Goal: Navigation & Orientation: Understand site structure

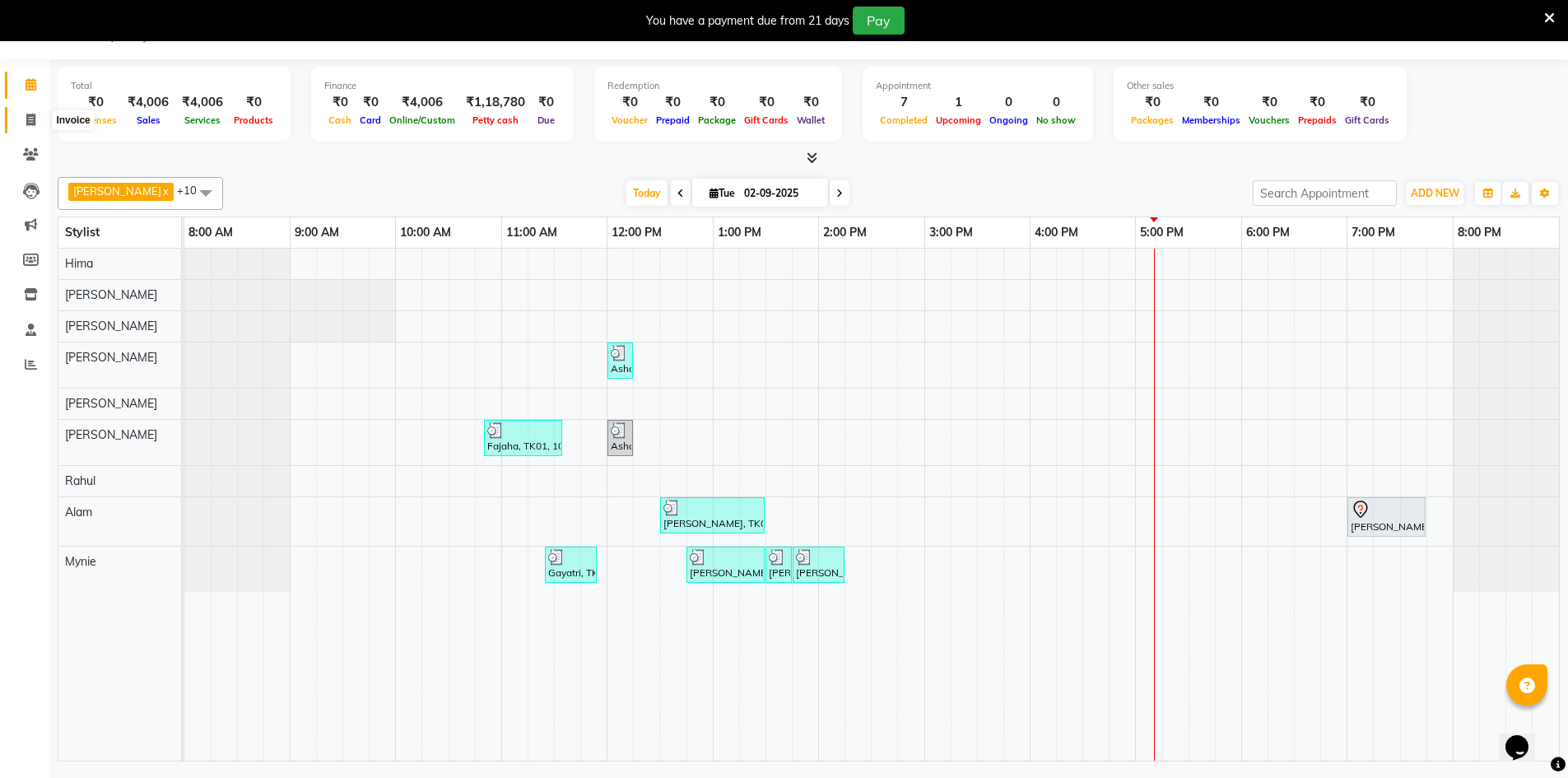
click at [35, 115] on icon at bounding box center [30, 120] width 9 height 13
select select "8432"
select select "service"
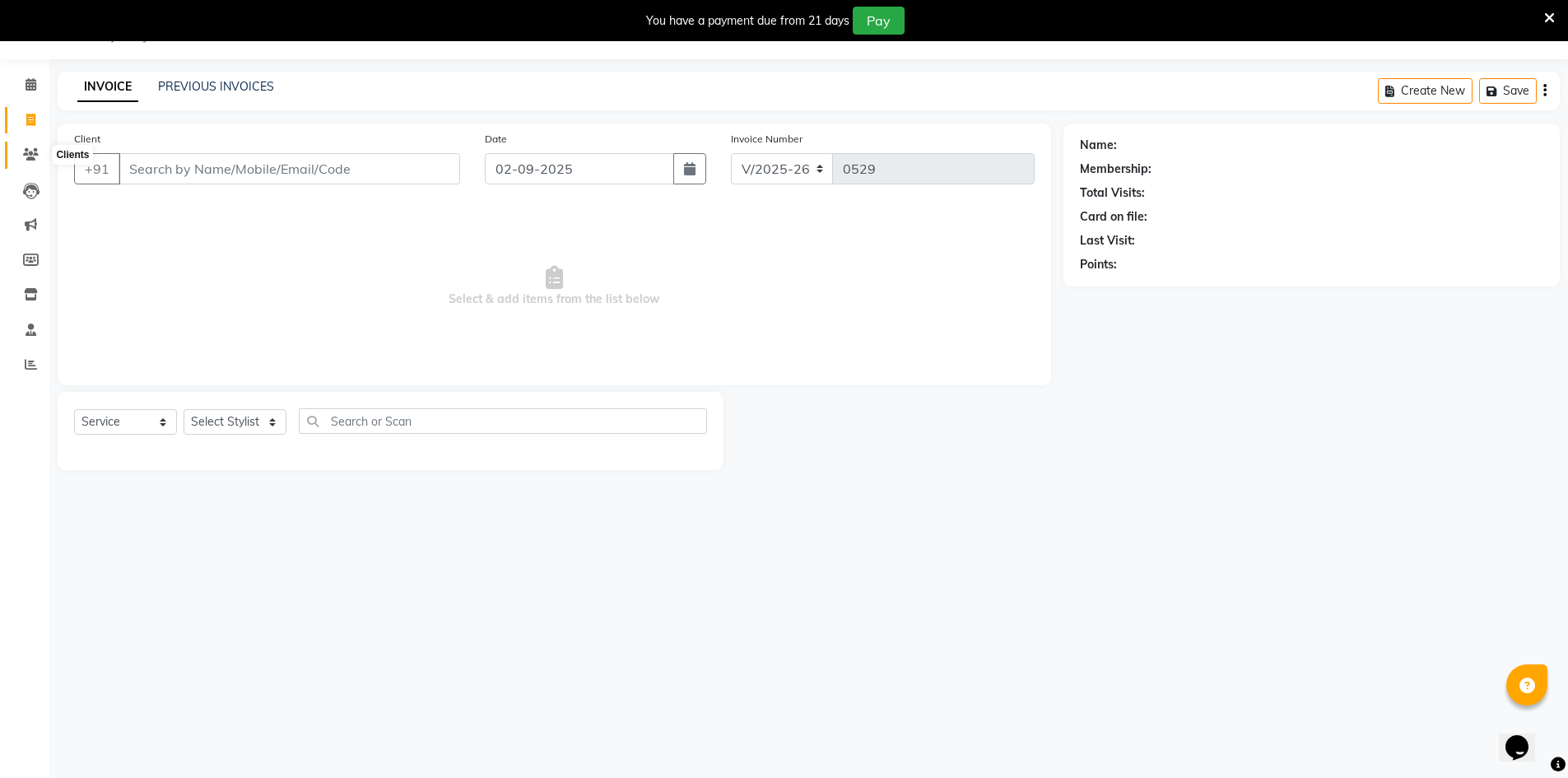
click at [31, 157] on icon at bounding box center [31, 154] width 16 height 13
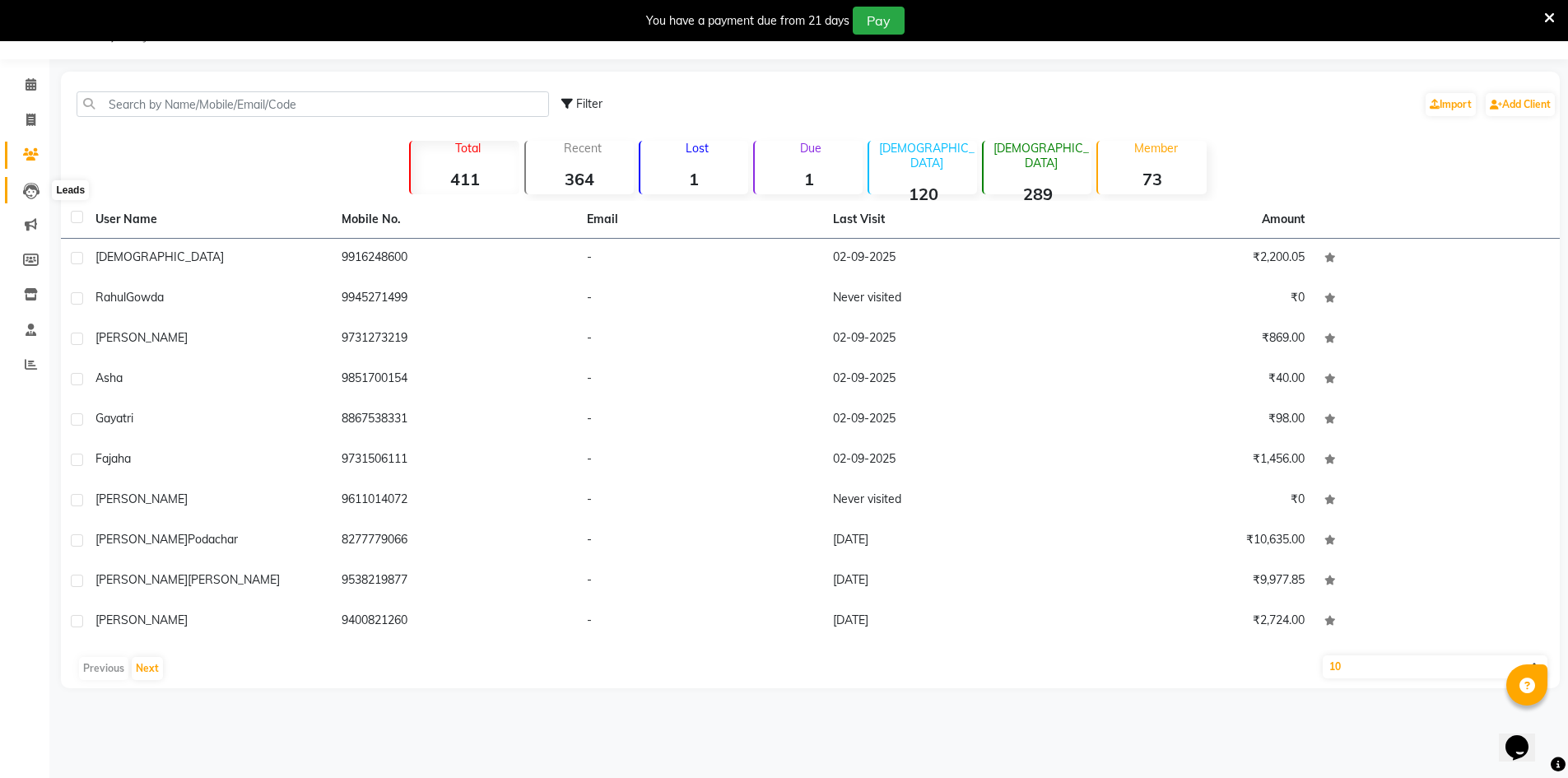
click at [35, 199] on icon at bounding box center [31, 191] width 17 height 17
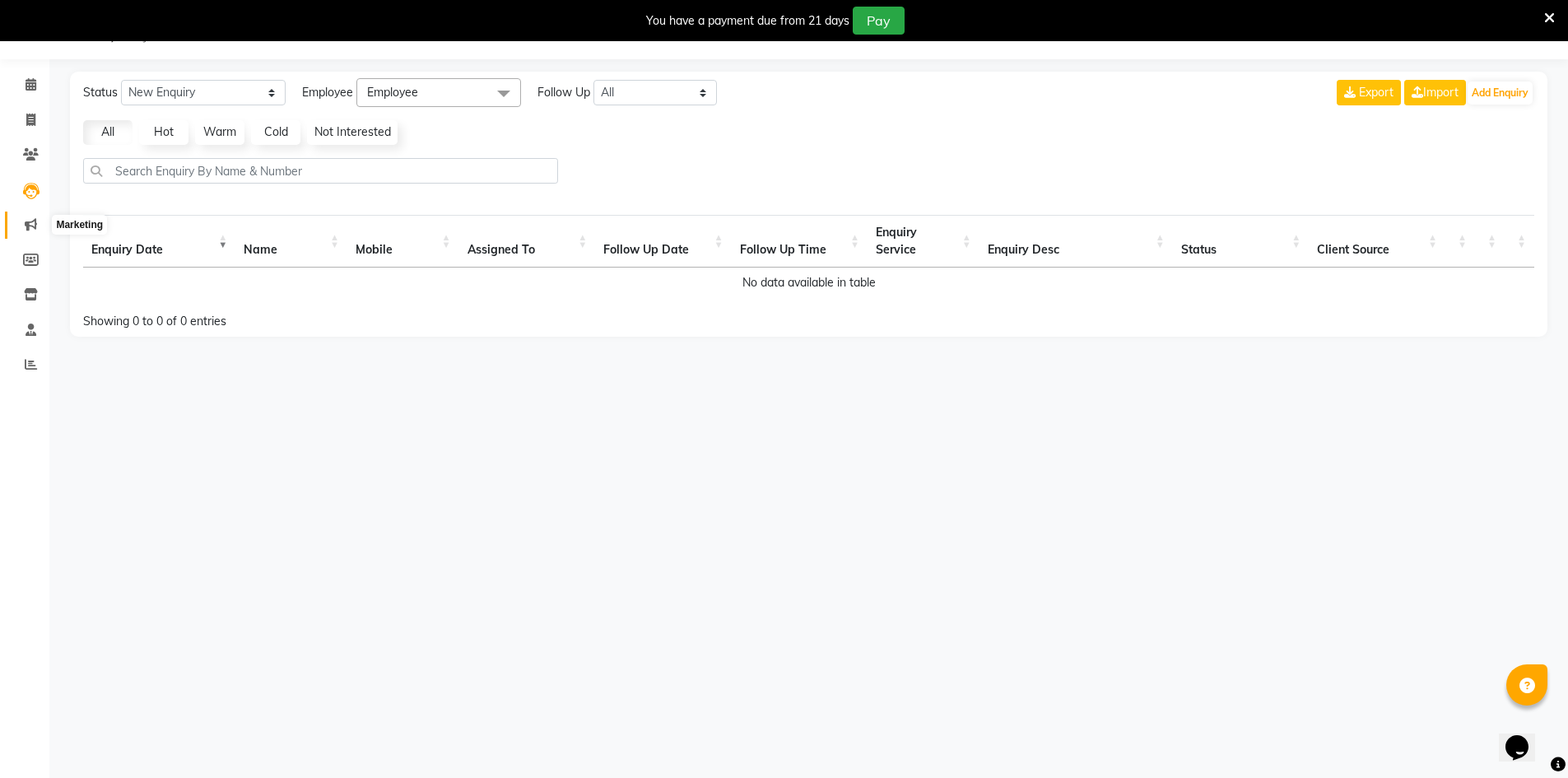
click at [27, 219] on icon at bounding box center [30, 224] width 13 height 13
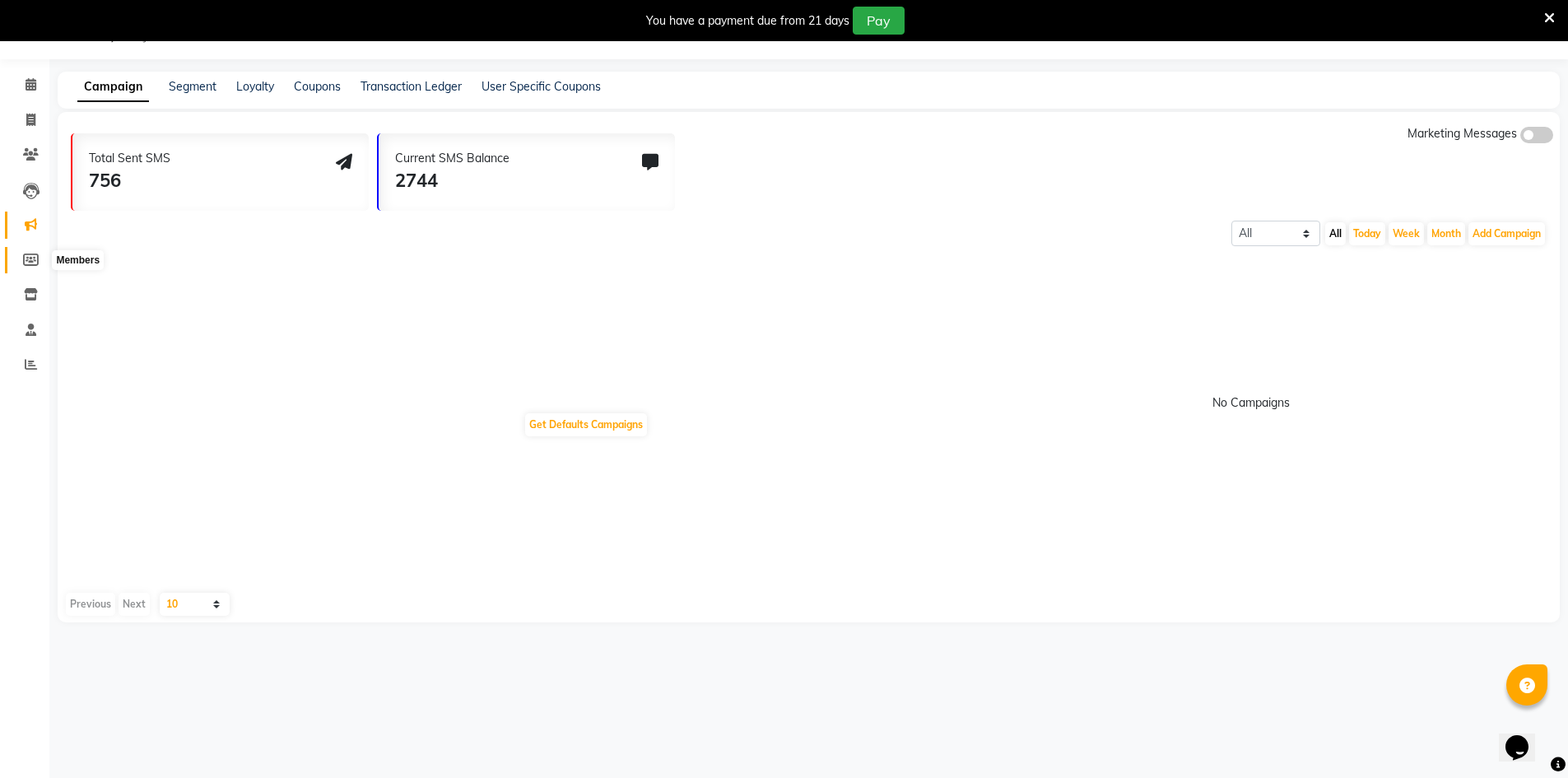
click at [36, 263] on icon at bounding box center [31, 259] width 16 height 13
select select
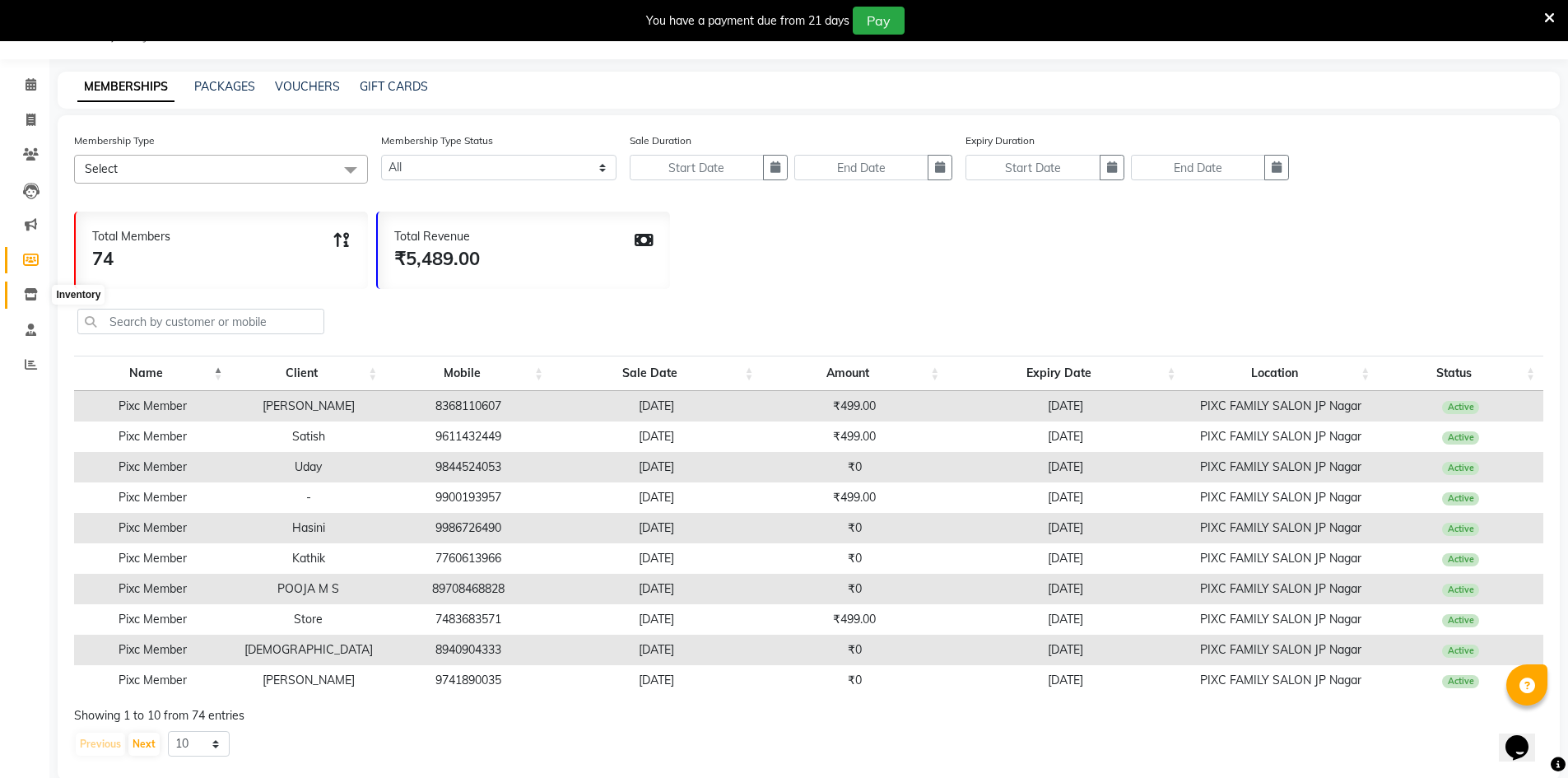
click at [35, 287] on span at bounding box center [31, 294] width 29 height 19
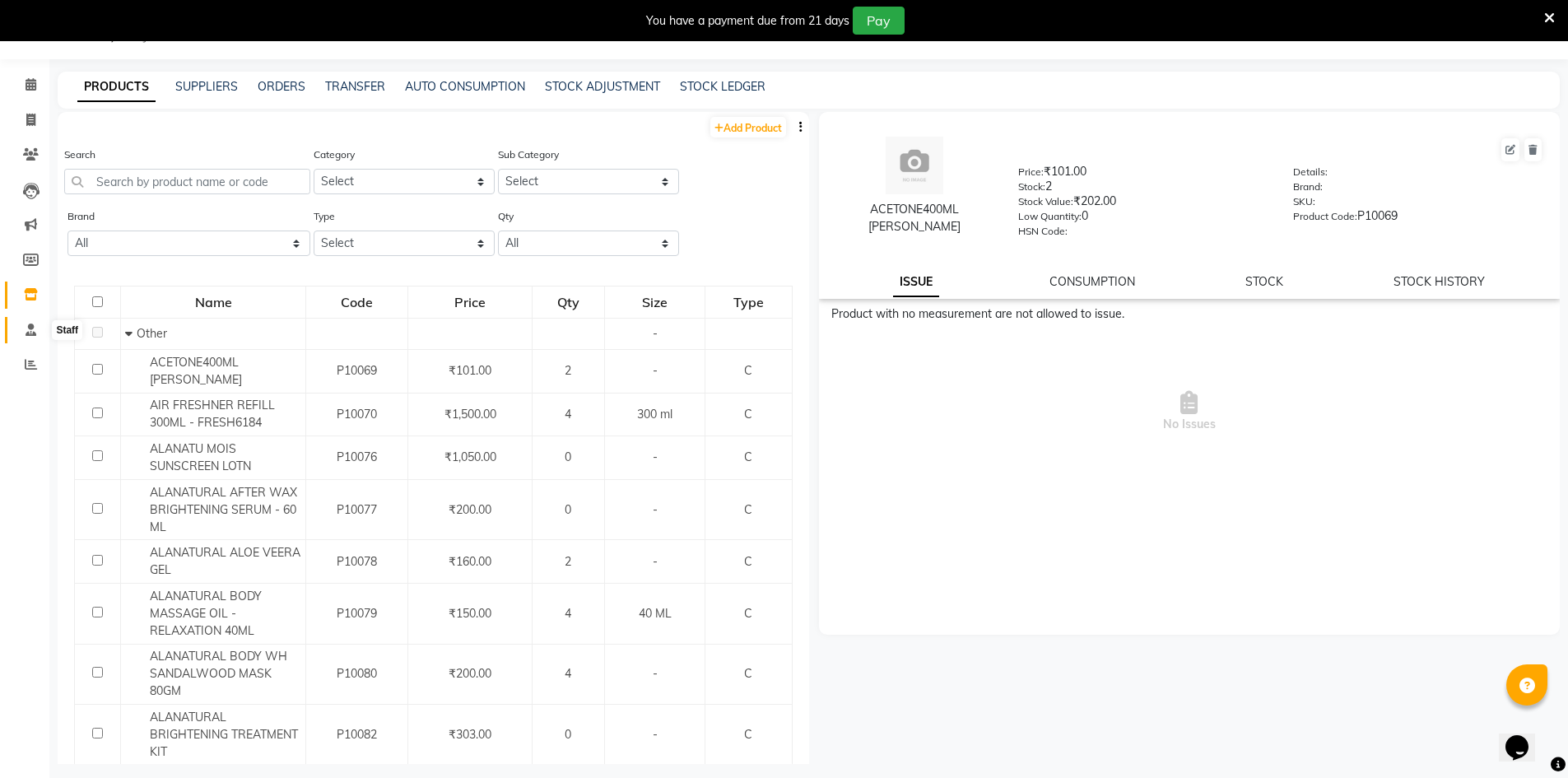
click at [27, 332] on icon at bounding box center [30, 329] width 11 height 13
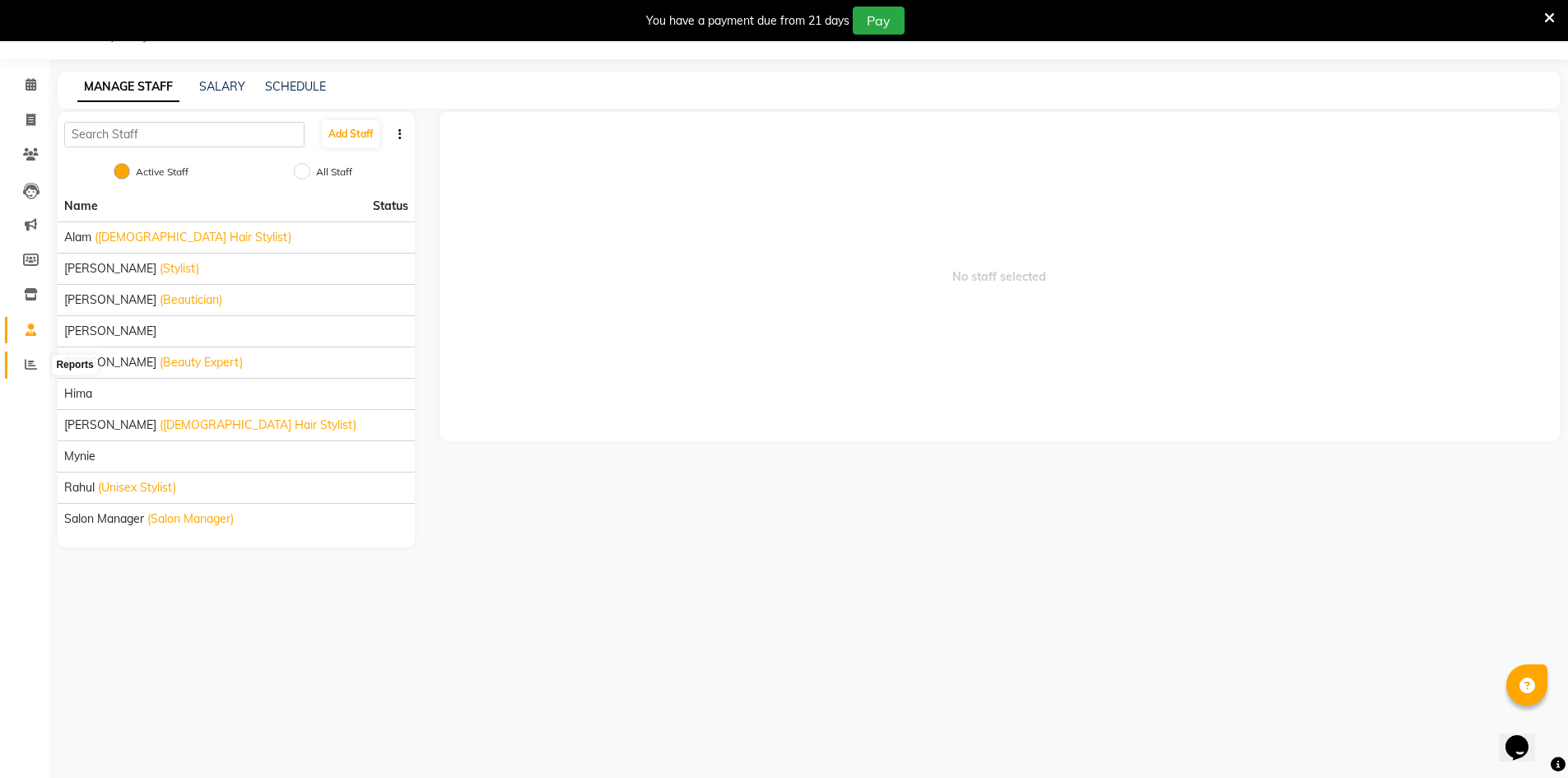
click at [36, 365] on icon at bounding box center [30, 364] width 13 height 13
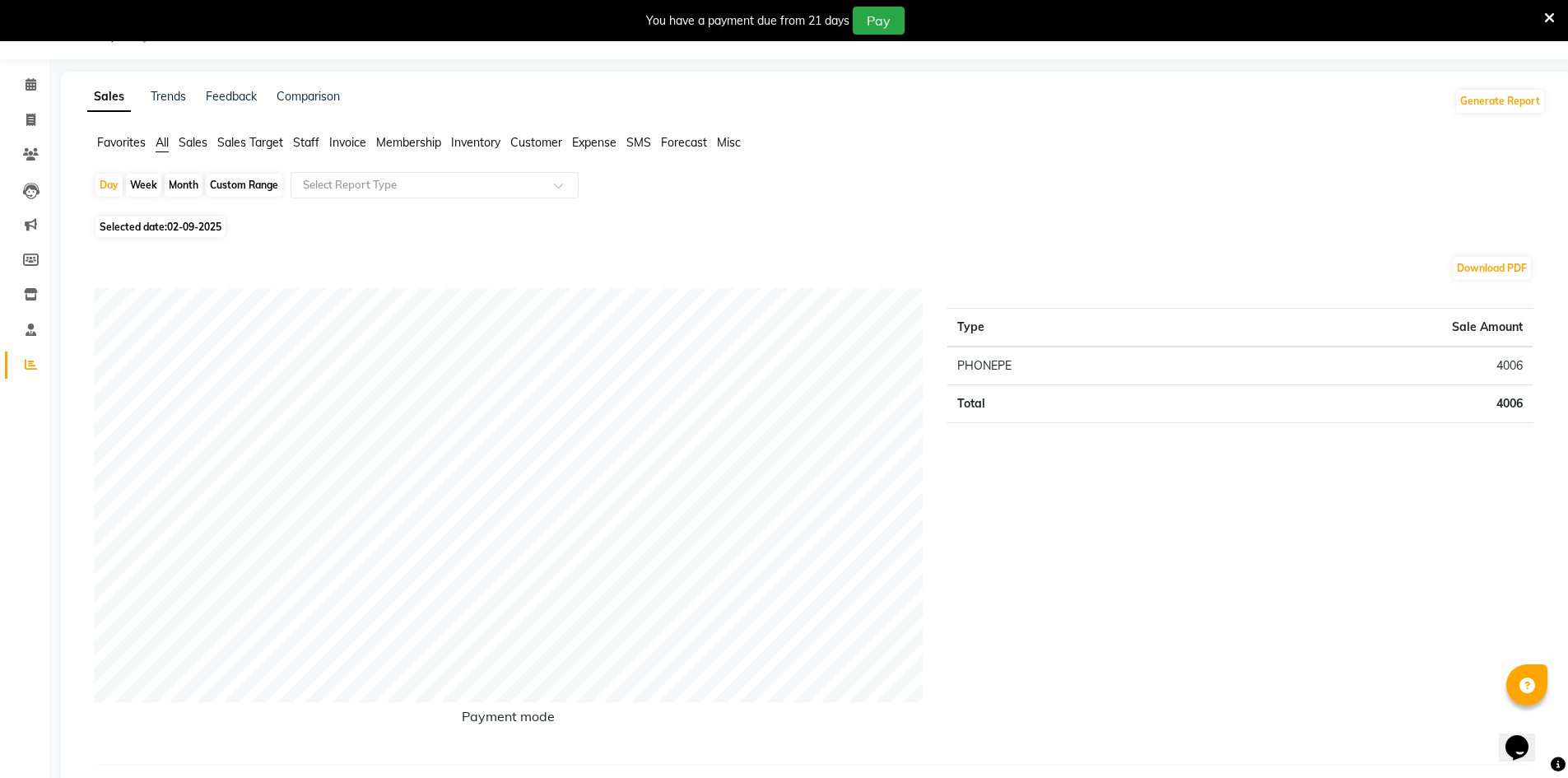
click at [178, 184] on div "Month" at bounding box center [183, 185] width 38 height 23
select select "9"
select select "2025"
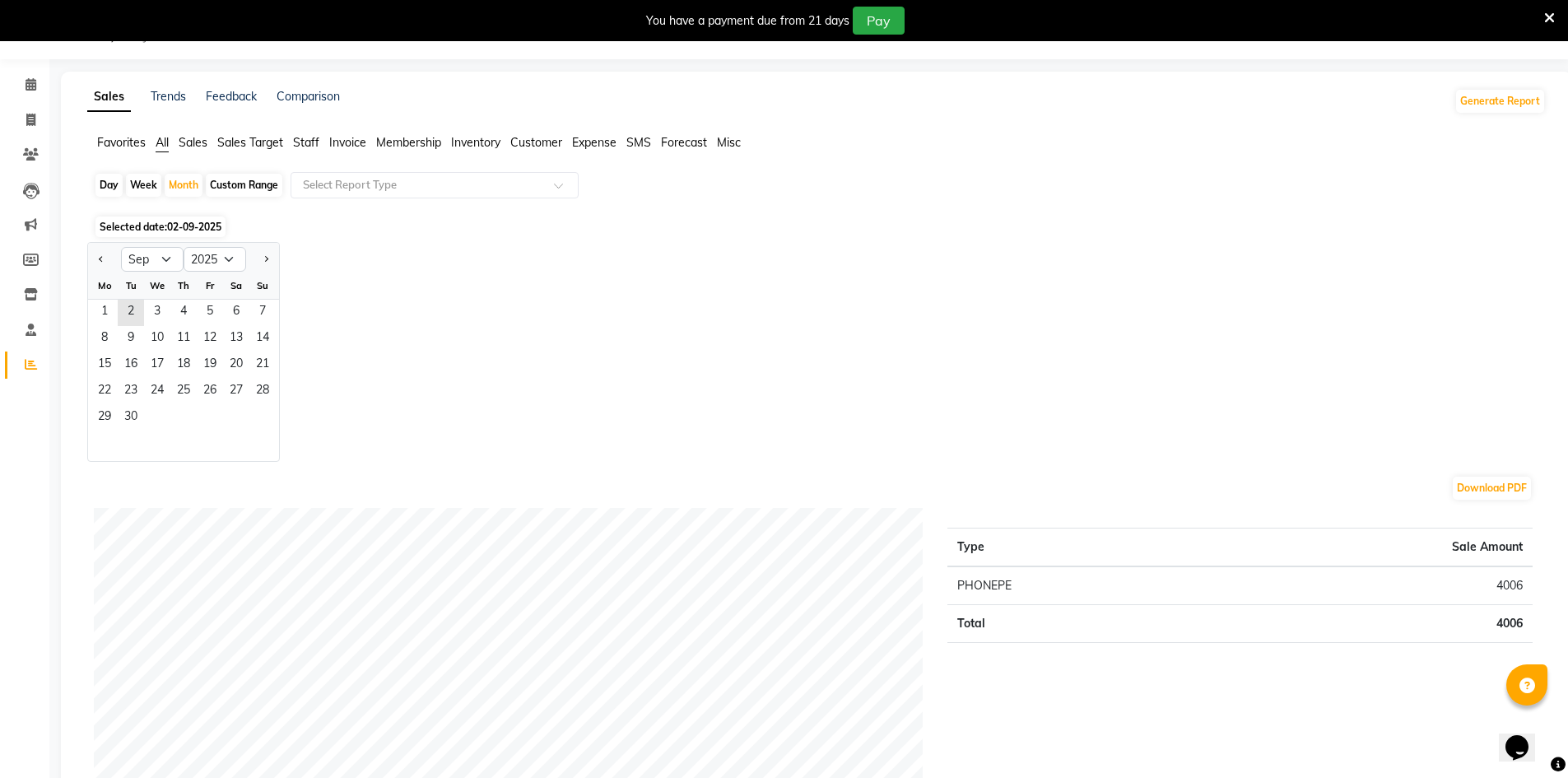
click at [148, 186] on div "Week" at bounding box center [143, 185] width 35 height 23
select select "9"
select select "2025"
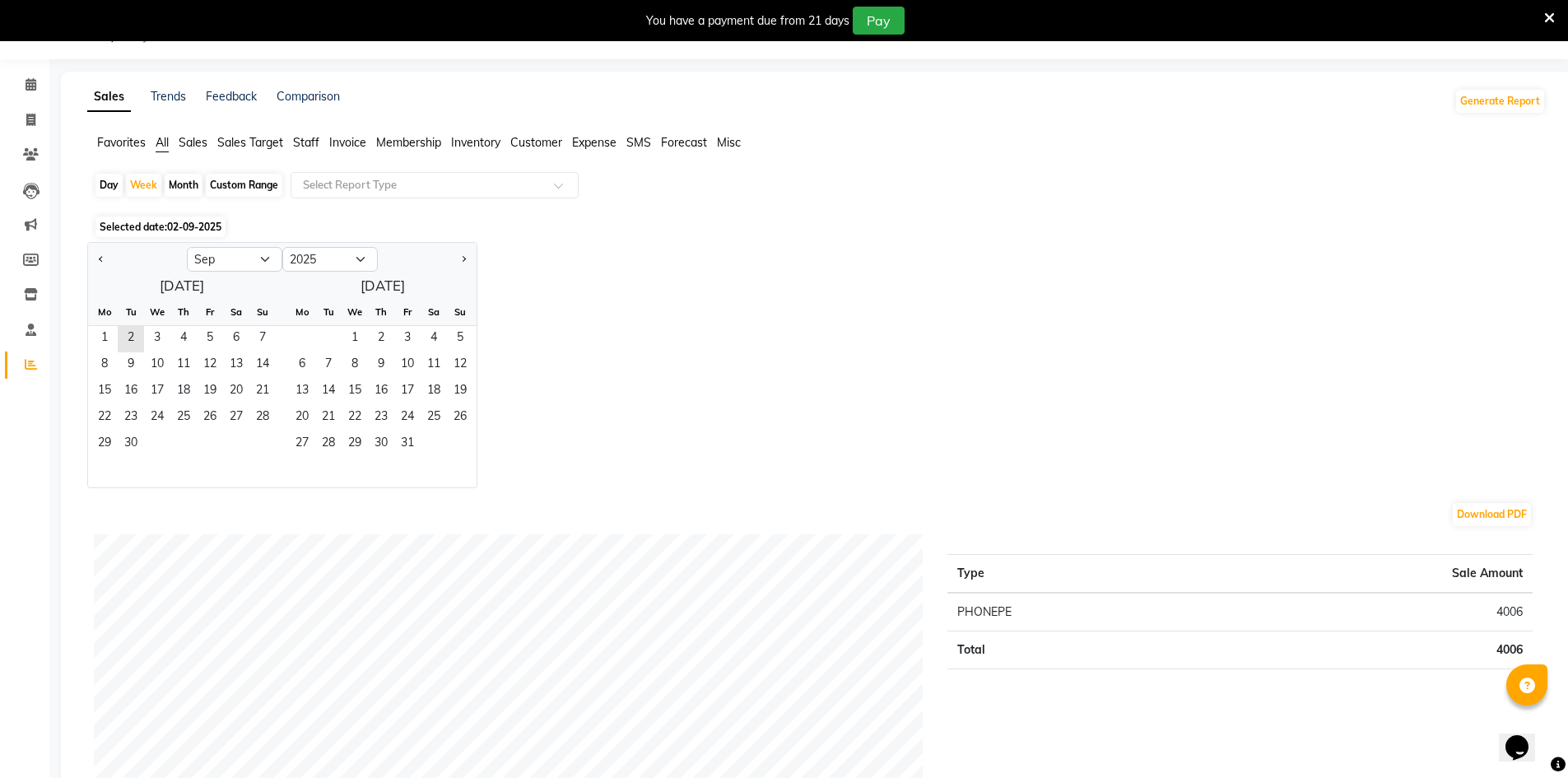
click at [185, 184] on div "Month" at bounding box center [183, 185] width 38 height 23
select select "9"
select select "2025"
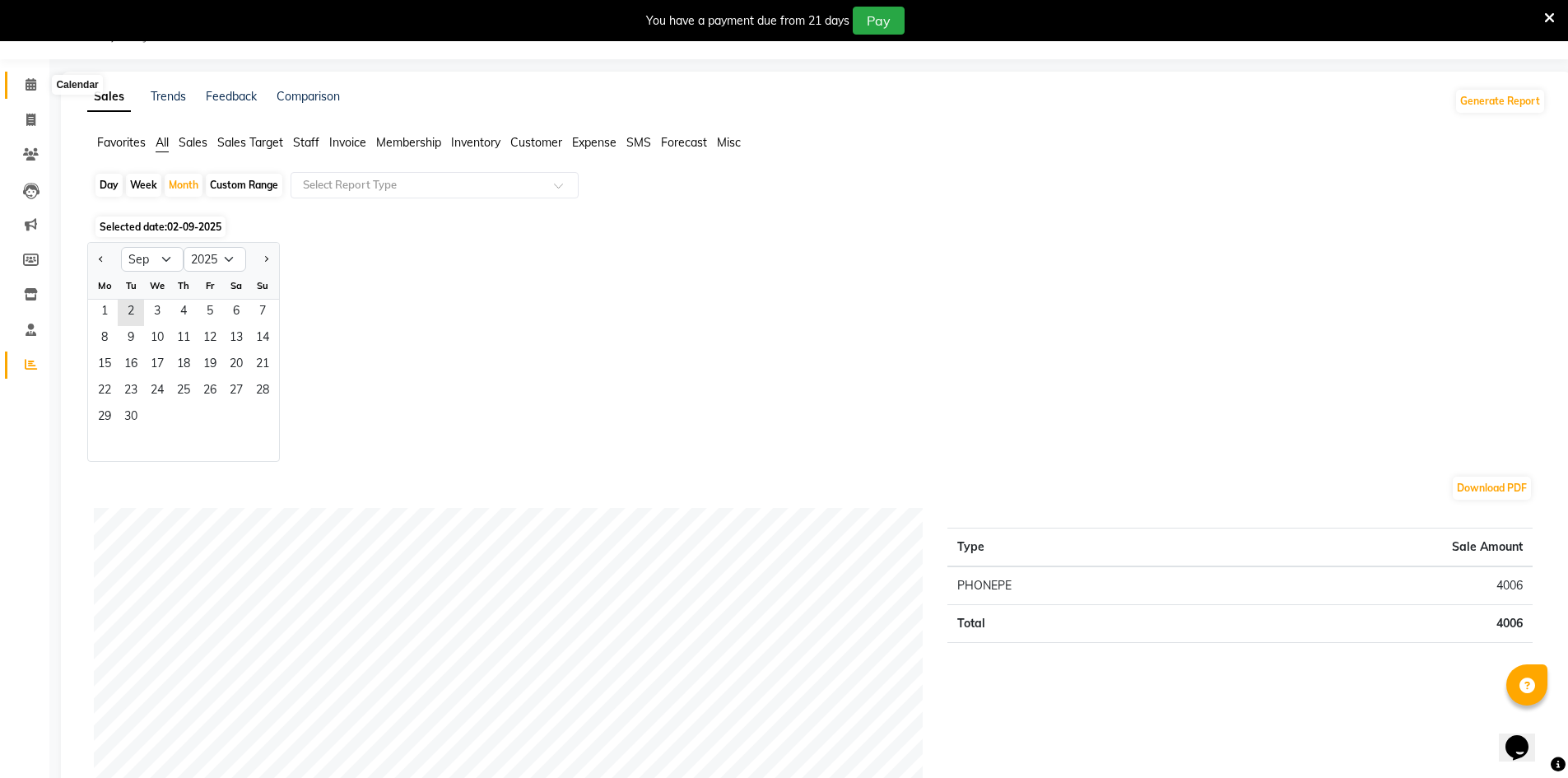
click at [28, 83] on icon at bounding box center [30, 84] width 11 height 13
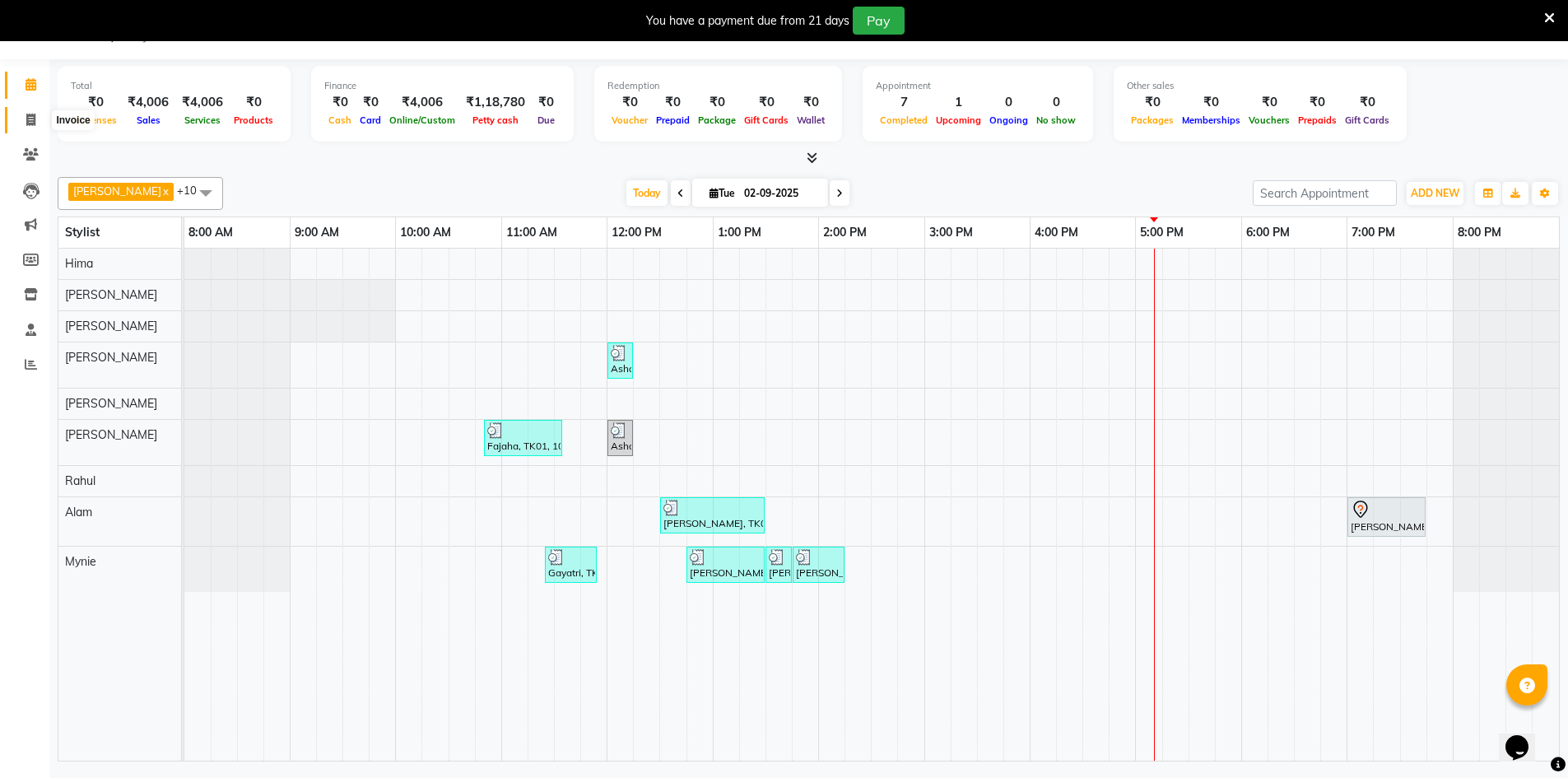
click at [37, 116] on span at bounding box center [31, 120] width 29 height 19
select select "8432"
select select "service"
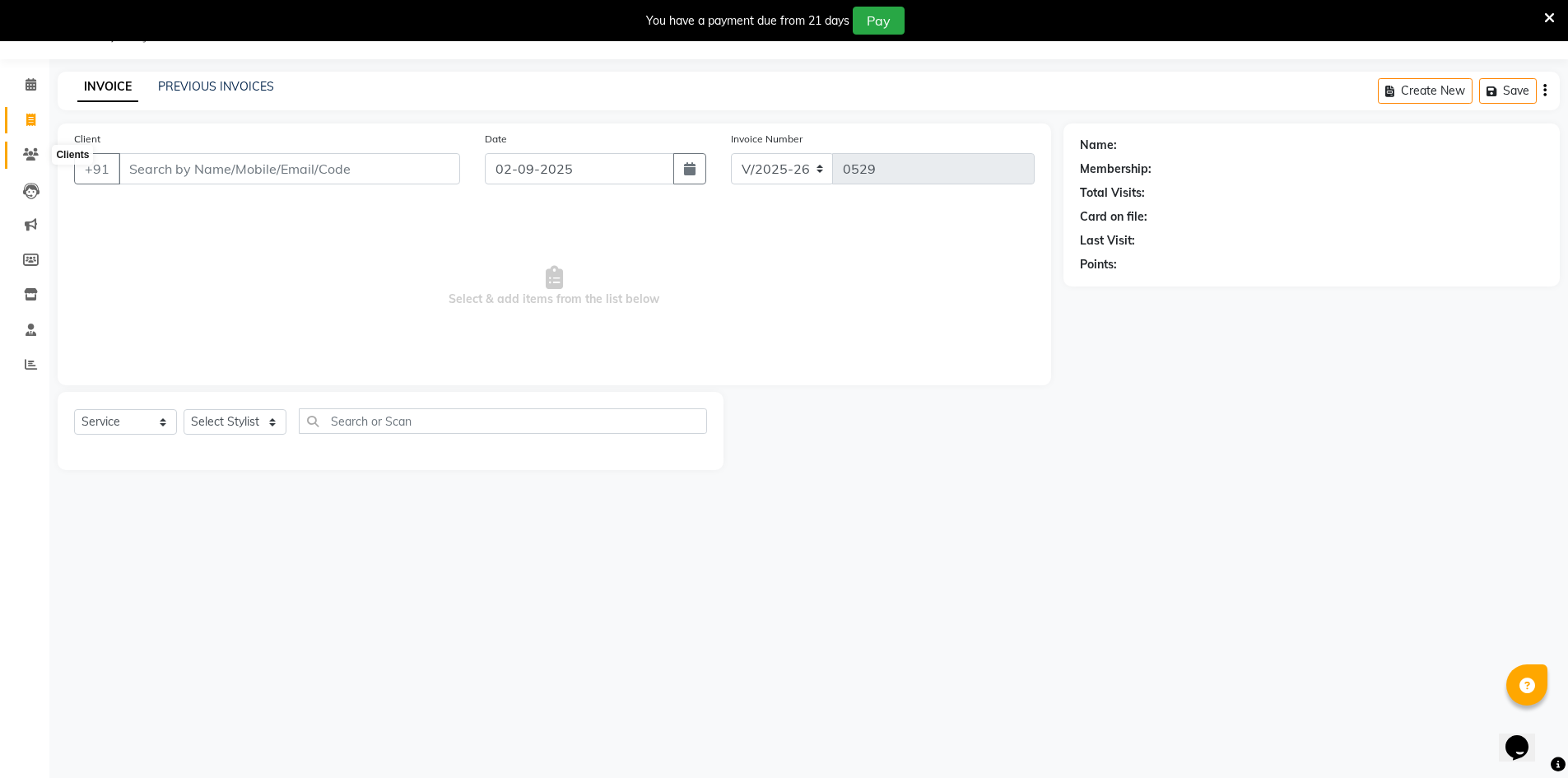
click at [30, 158] on icon at bounding box center [31, 154] width 16 height 13
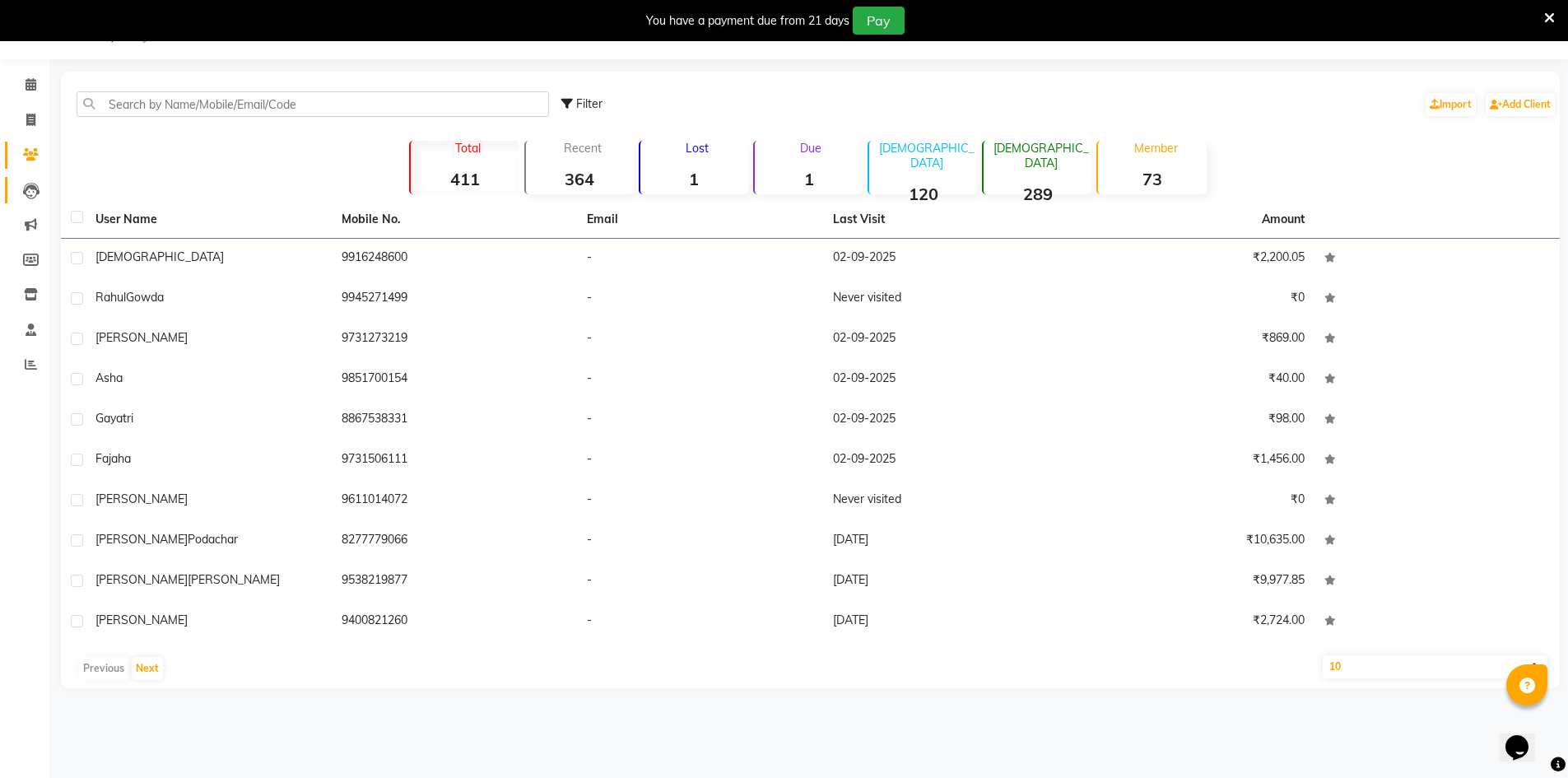
click at [30, 179] on link "Leads" at bounding box center [24, 191] width 40 height 27
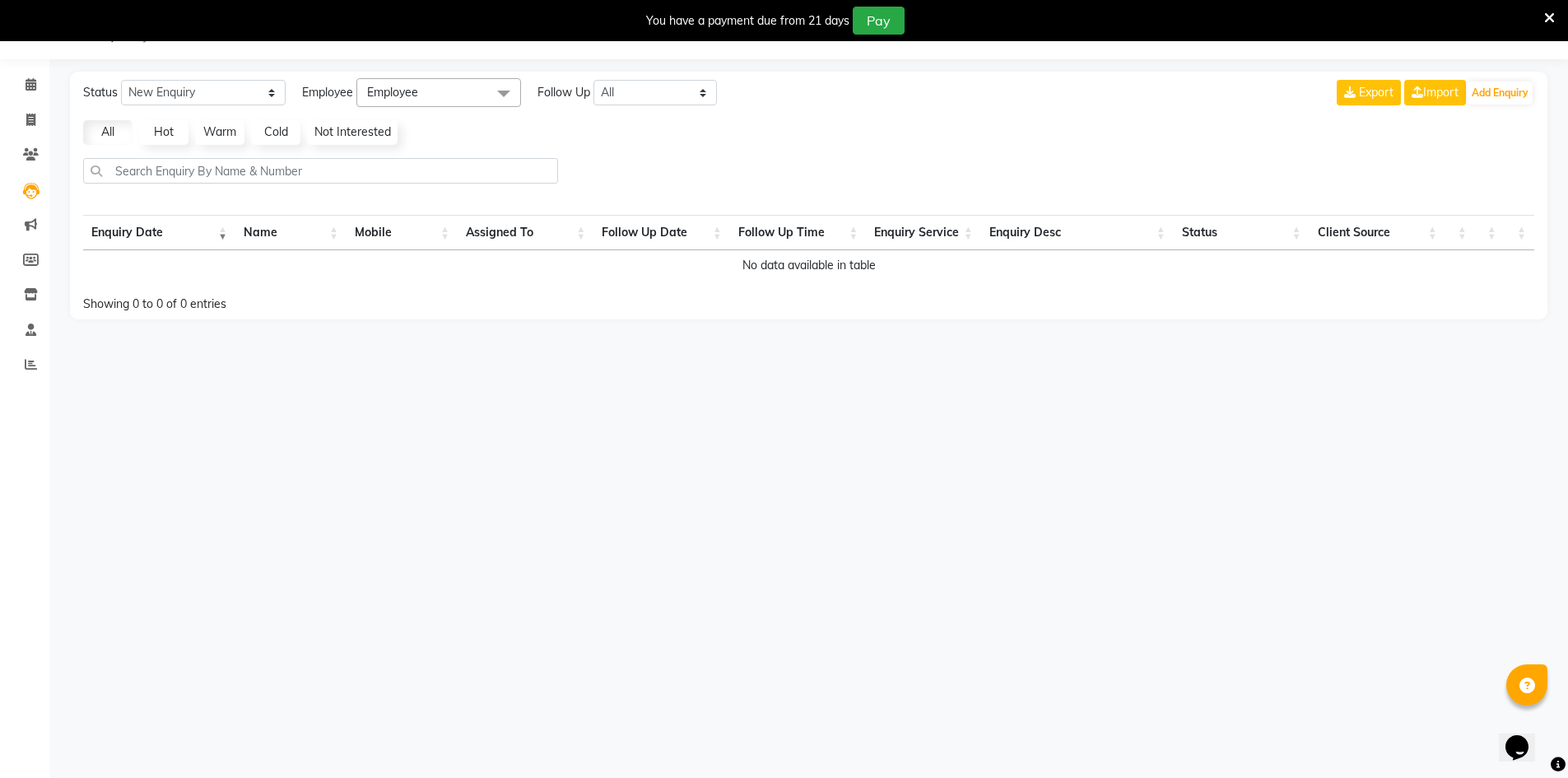
click at [447, 88] on span "Employee" at bounding box center [438, 93] width 164 height 29
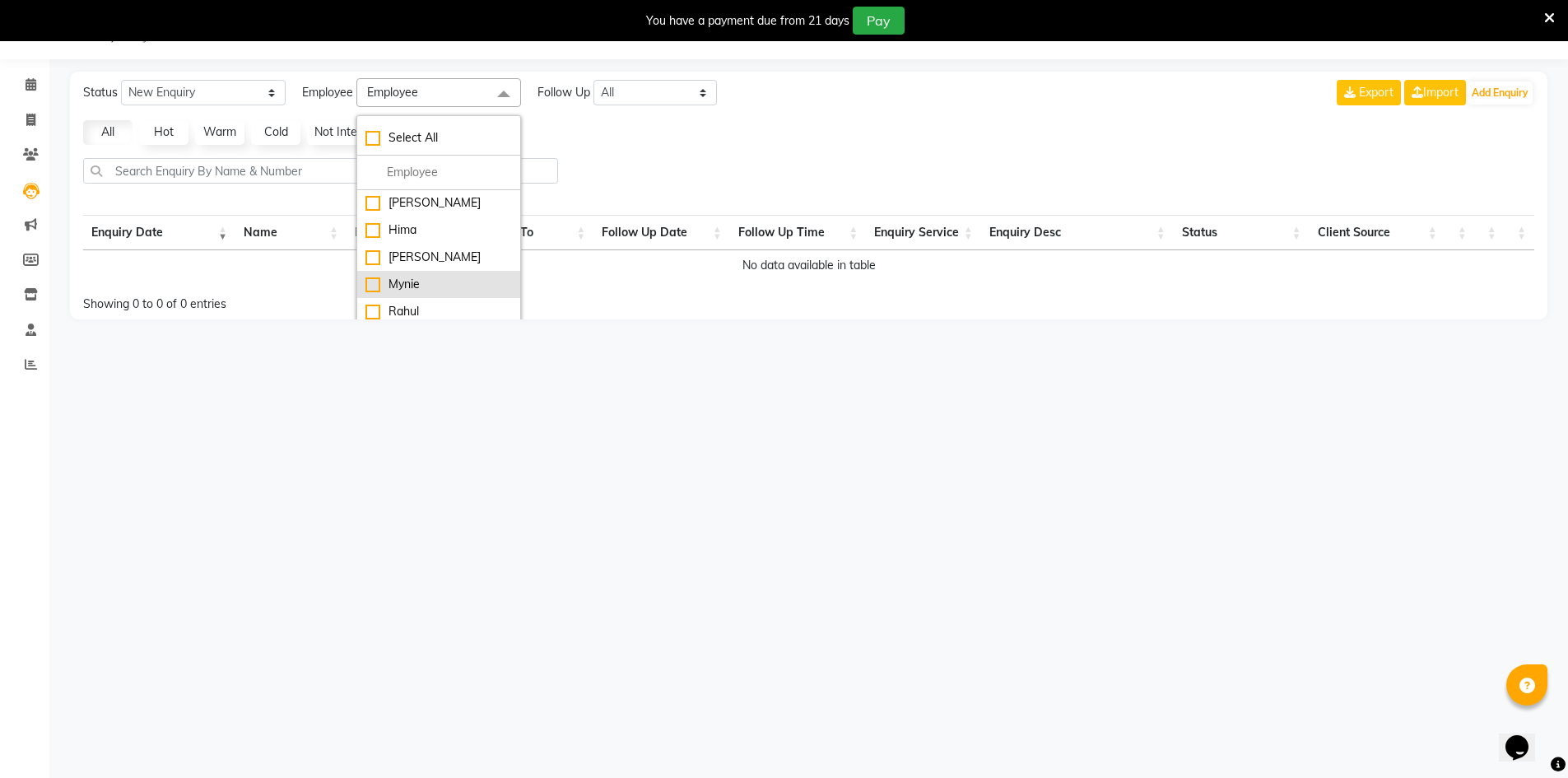
click at [439, 286] on div "Mynie" at bounding box center [438, 284] width 146 height 18
checkbox input "true"
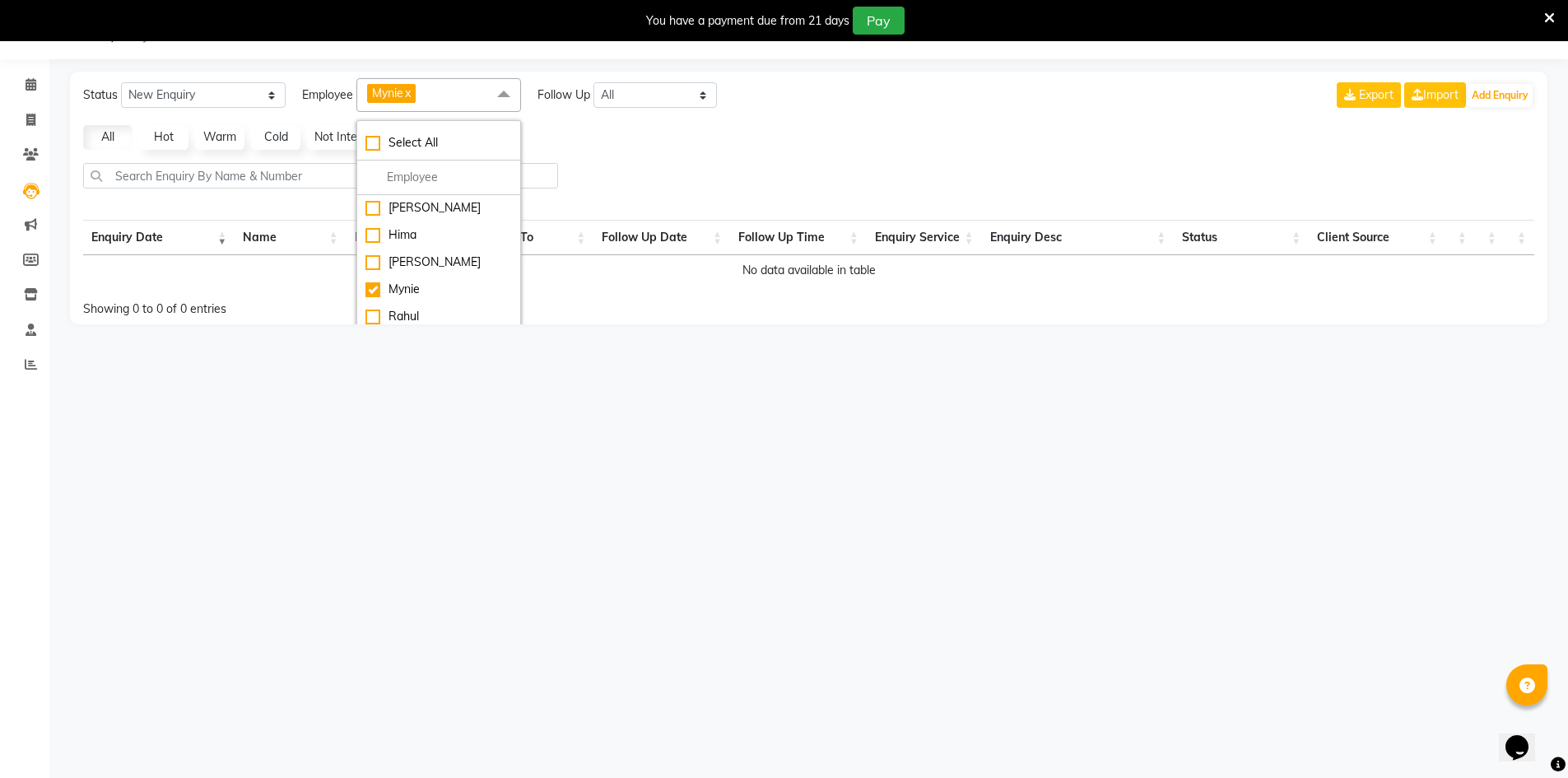
click at [544, 391] on div "08047224946 Select Location × Pixc Family Salon, Jp Nagar Default Panel My Pane…" at bounding box center [784, 389] width 1568 height 778
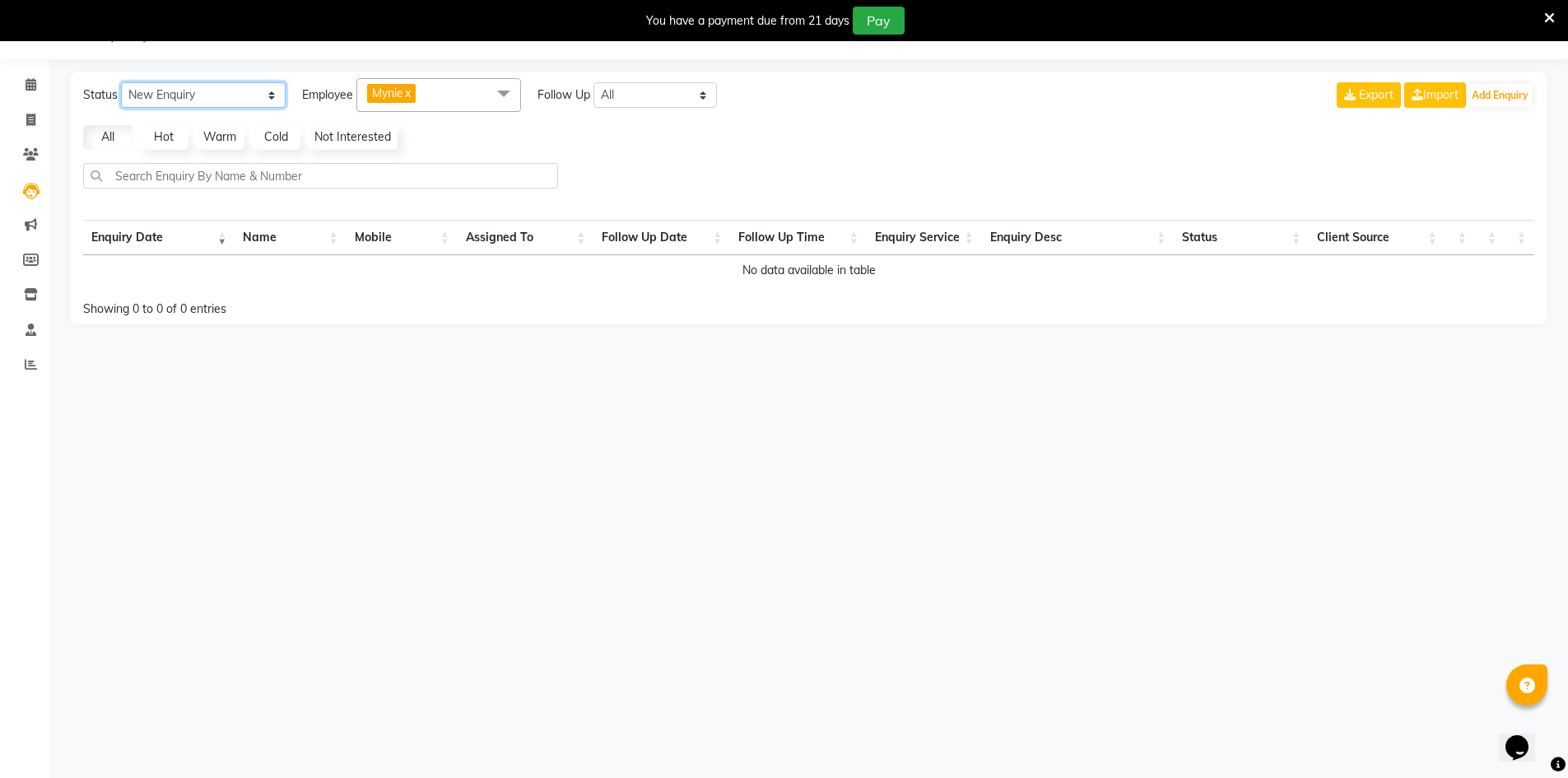
click at [208, 97] on select "New Enquiry Open Enquiry Converted Enquiry All" at bounding box center [202, 95] width 164 height 25
select select "None"
click at [121, 83] on select "New Enquiry Open Enquiry Converted Enquiry All" at bounding box center [202, 95] width 164 height 25
click at [242, 93] on select "New Enquiry Open Enquiry Converted Enquiry All" at bounding box center [202, 95] width 164 height 25
click at [30, 227] on icon at bounding box center [30, 224] width 13 height 13
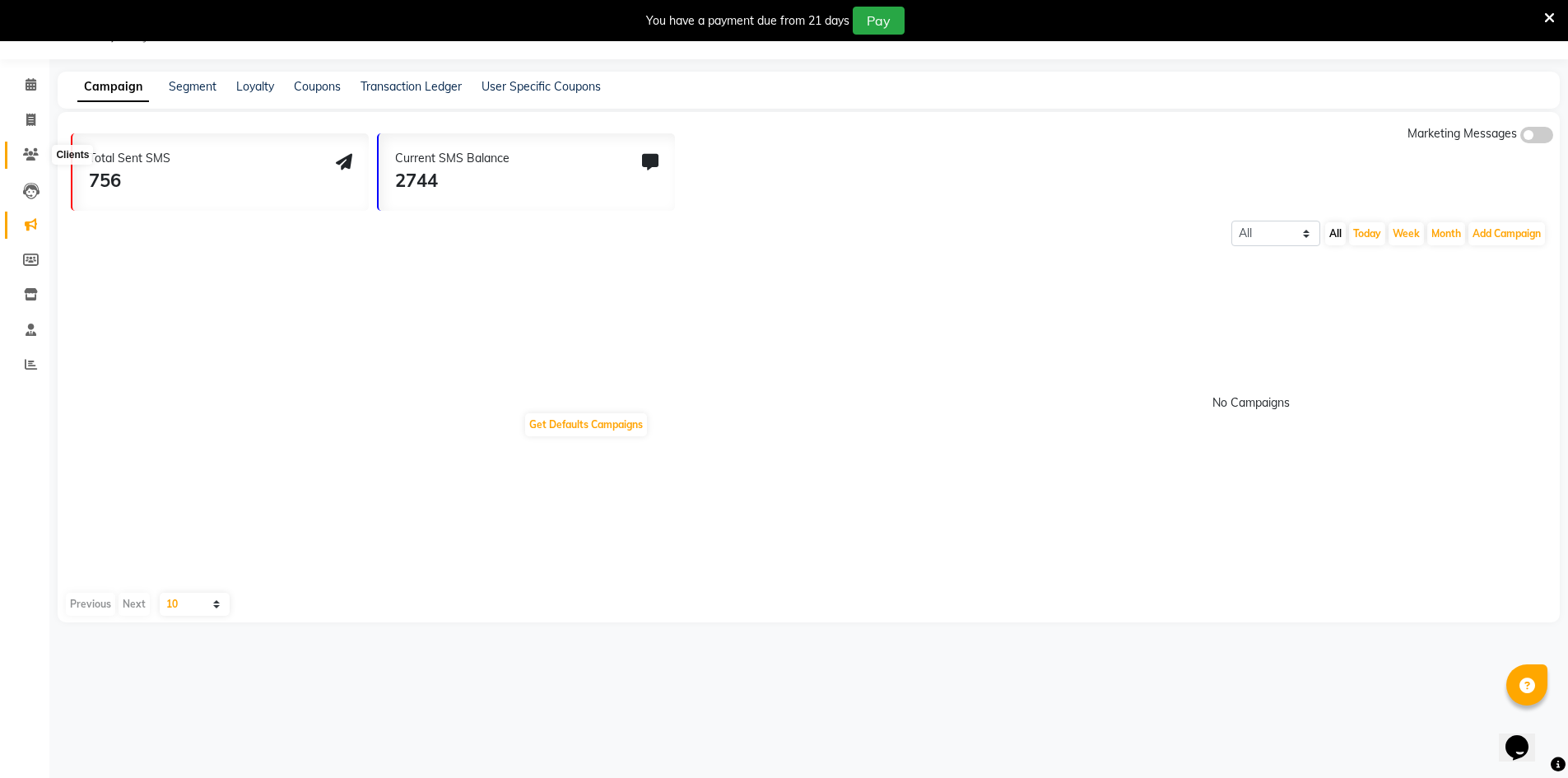
click at [35, 153] on icon at bounding box center [31, 154] width 16 height 13
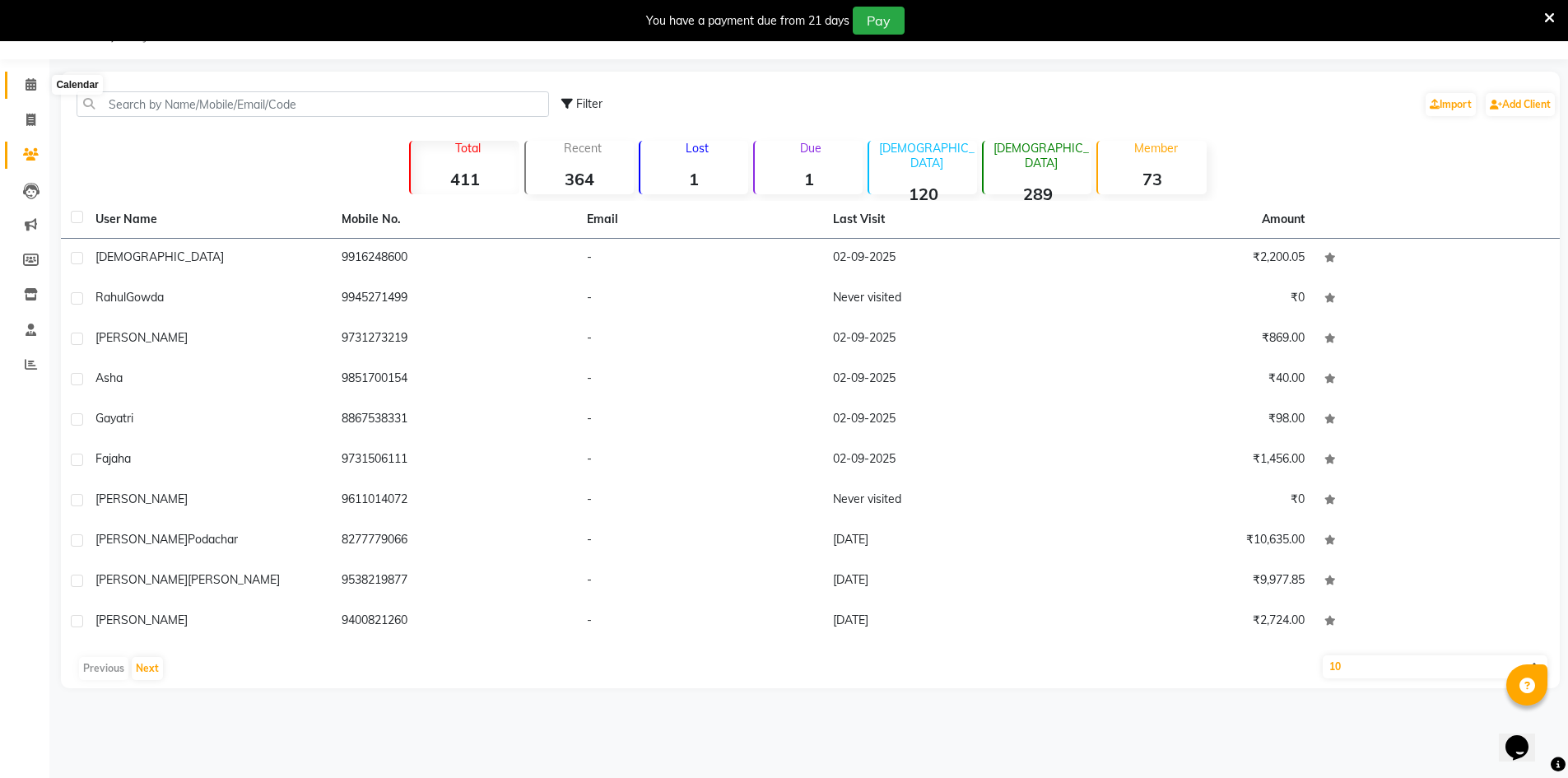
click at [34, 82] on icon at bounding box center [30, 84] width 11 height 13
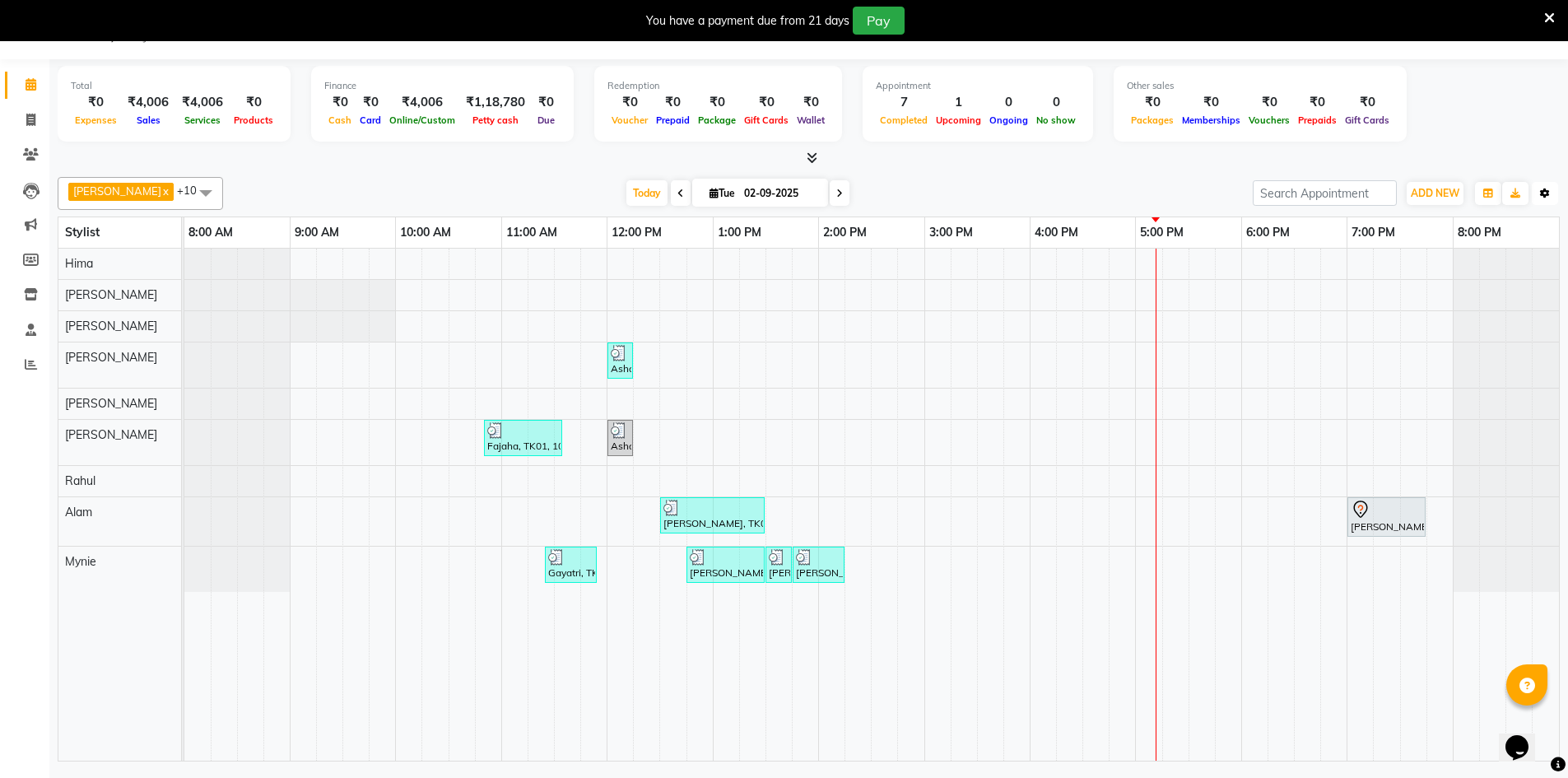
click at [1546, 189] on icon "button" at bounding box center [1545, 194] width 10 height 10
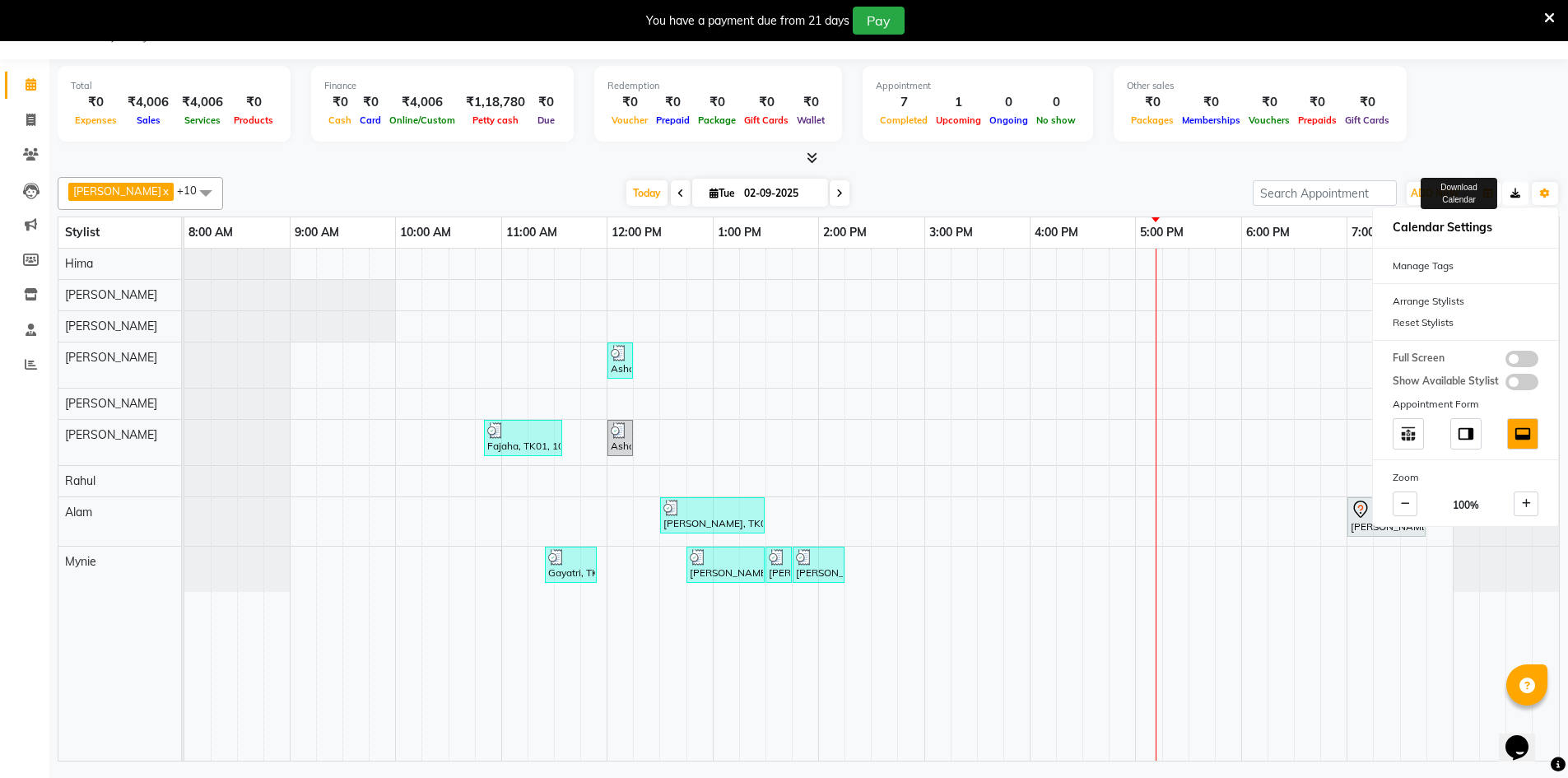
click at [1520, 194] on button "button" at bounding box center [1514, 194] width 26 height 23
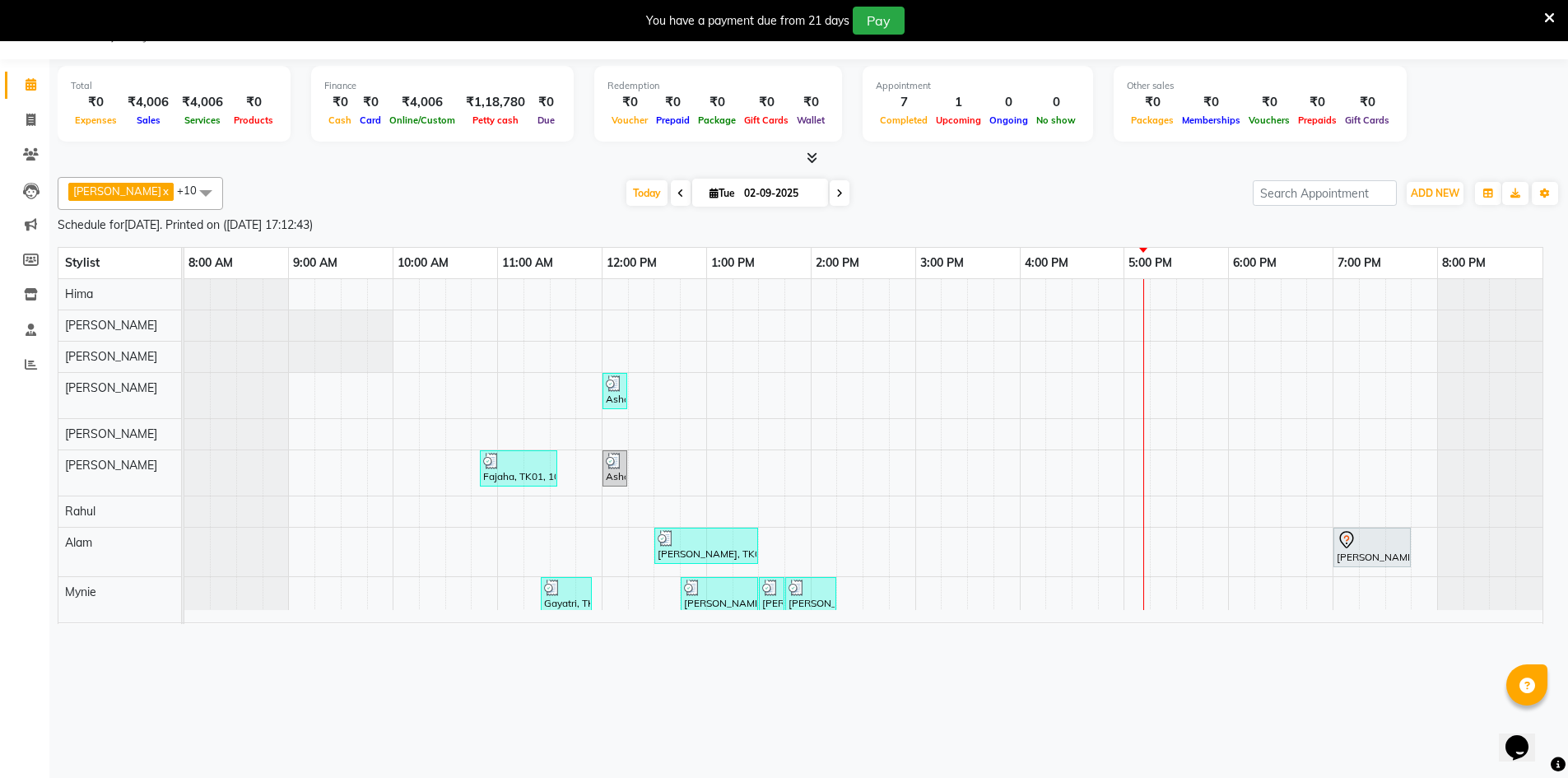
click at [1431, 190] on div "Schedule for [DATE] . Printed on ([DATE] 17:12:40) Stylist 8:00 AM 9:00 AM 10:0…" at bounding box center [784, 389] width 1568 height 778
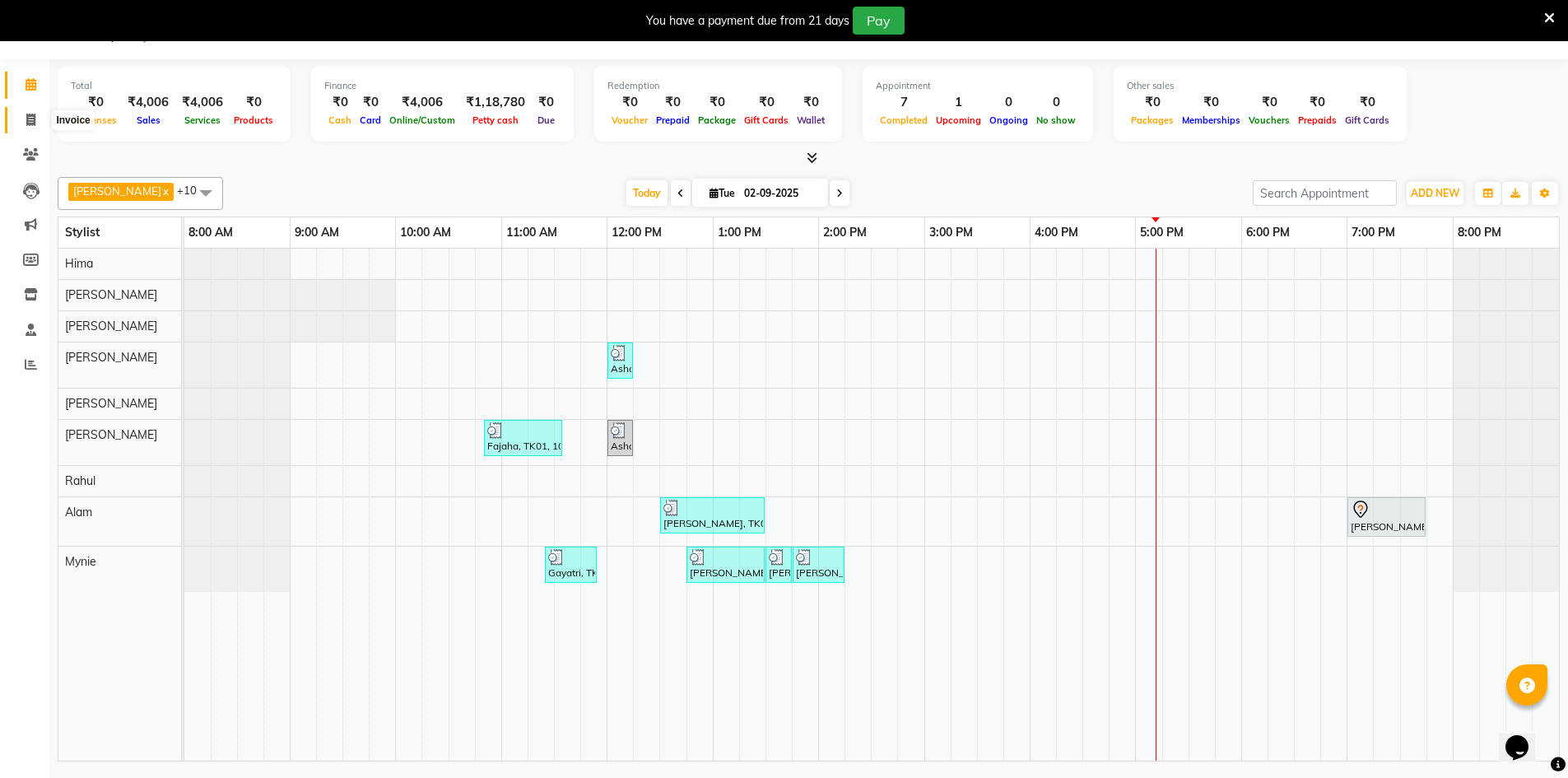
click at [21, 114] on span at bounding box center [31, 120] width 29 height 19
select select "service"
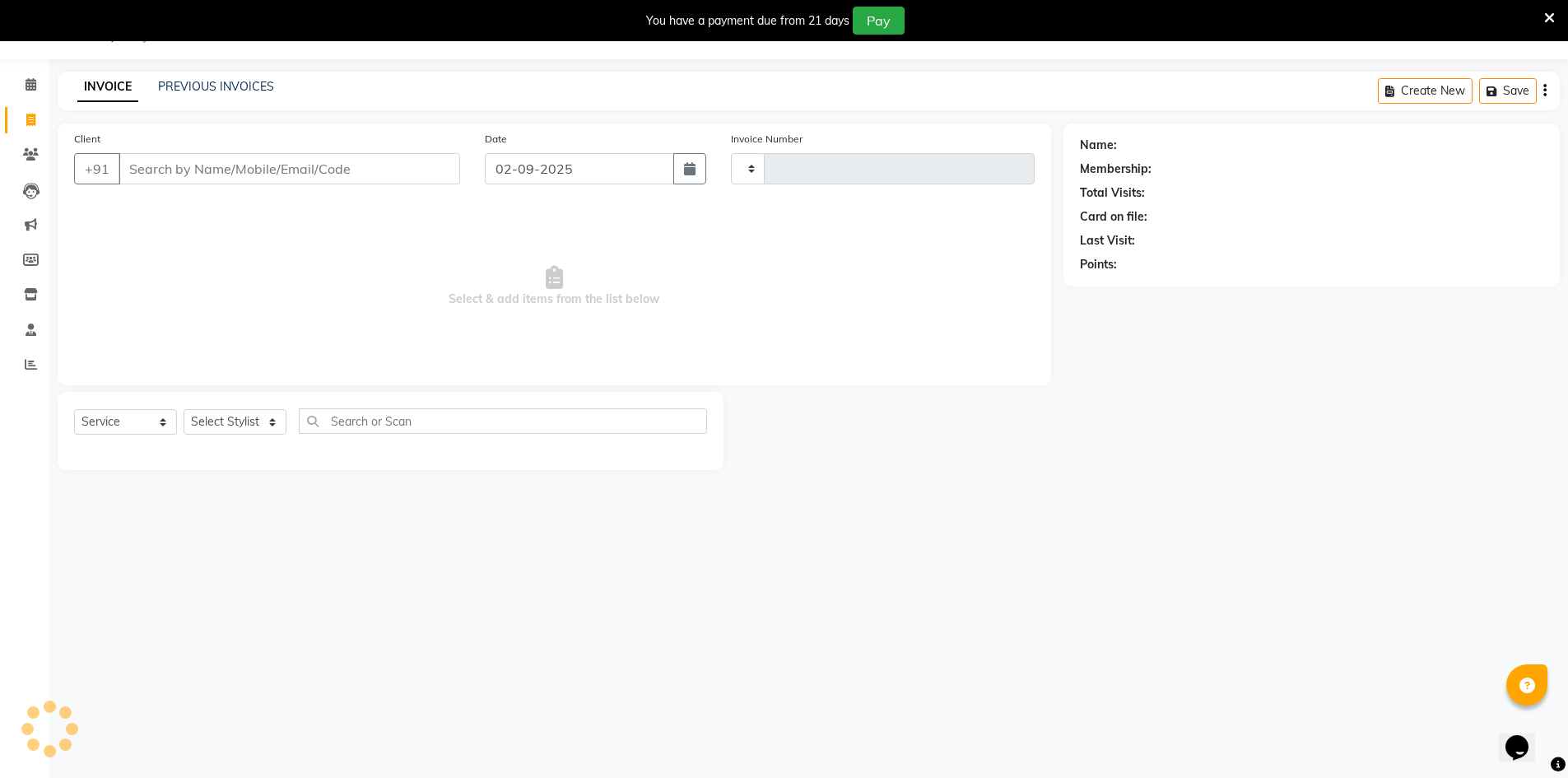
type input "0529"
select select "8432"
click at [39, 150] on span at bounding box center [31, 155] width 29 height 19
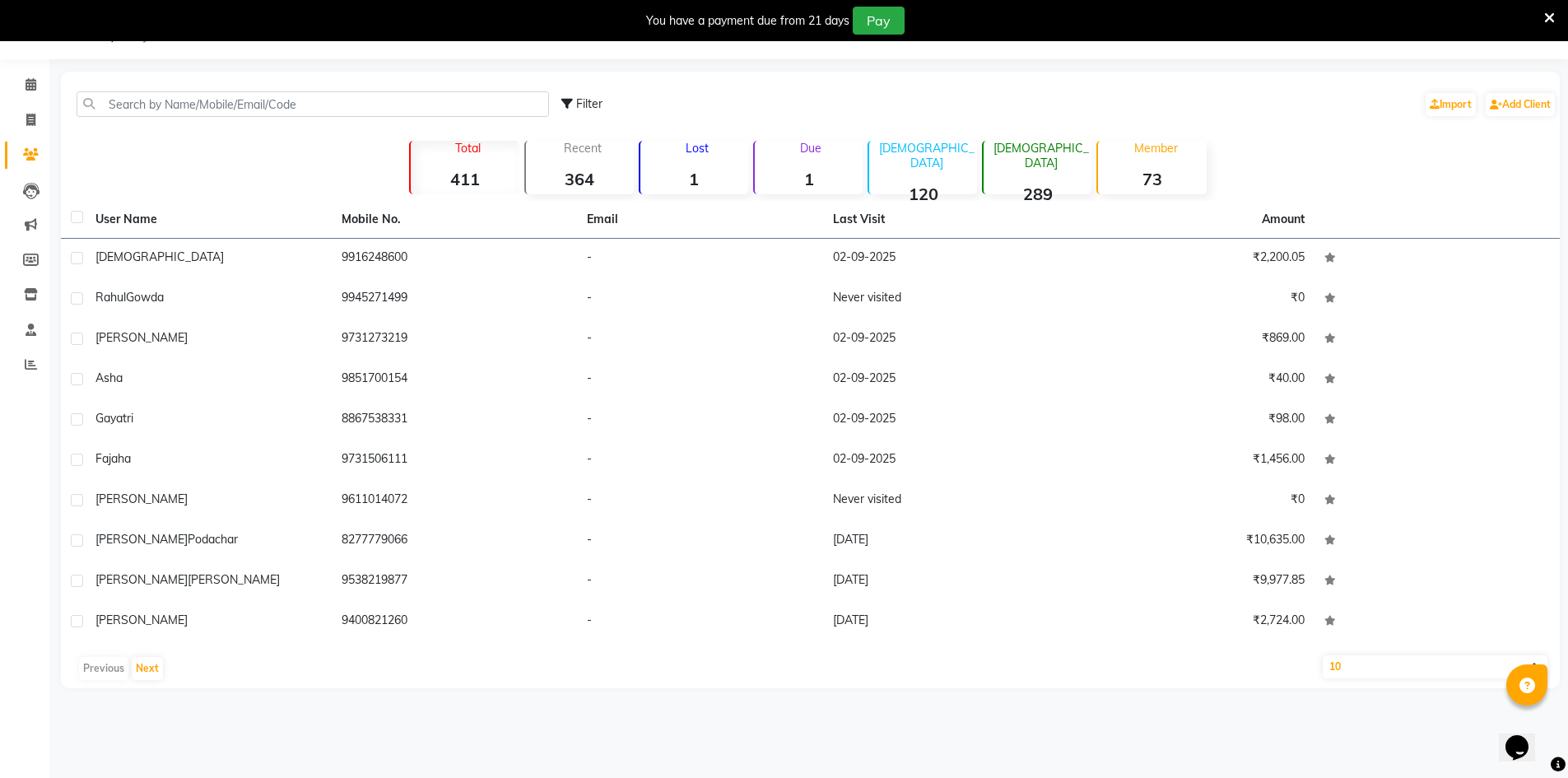
click at [31, 175] on li "Leads" at bounding box center [24, 191] width 50 height 35
drag, startPoint x: 28, startPoint y: 194, endPoint x: 17, endPoint y: 202, distance: 13.6
click at [27, 195] on icon at bounding box center [31, 191] width 17 height 17
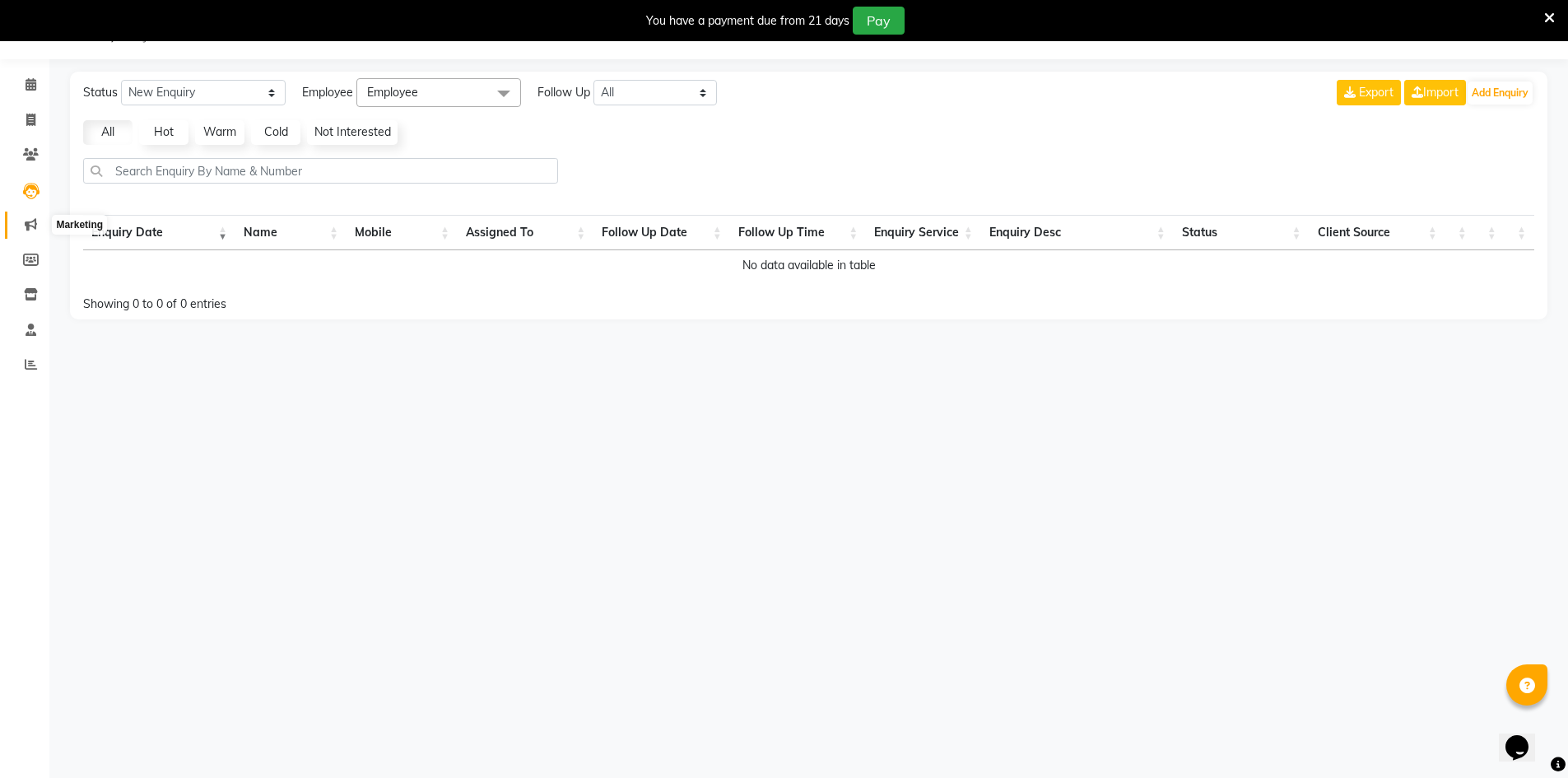
click at [30, 225] on icon at bounding box center [30, 224] width 13 height 13
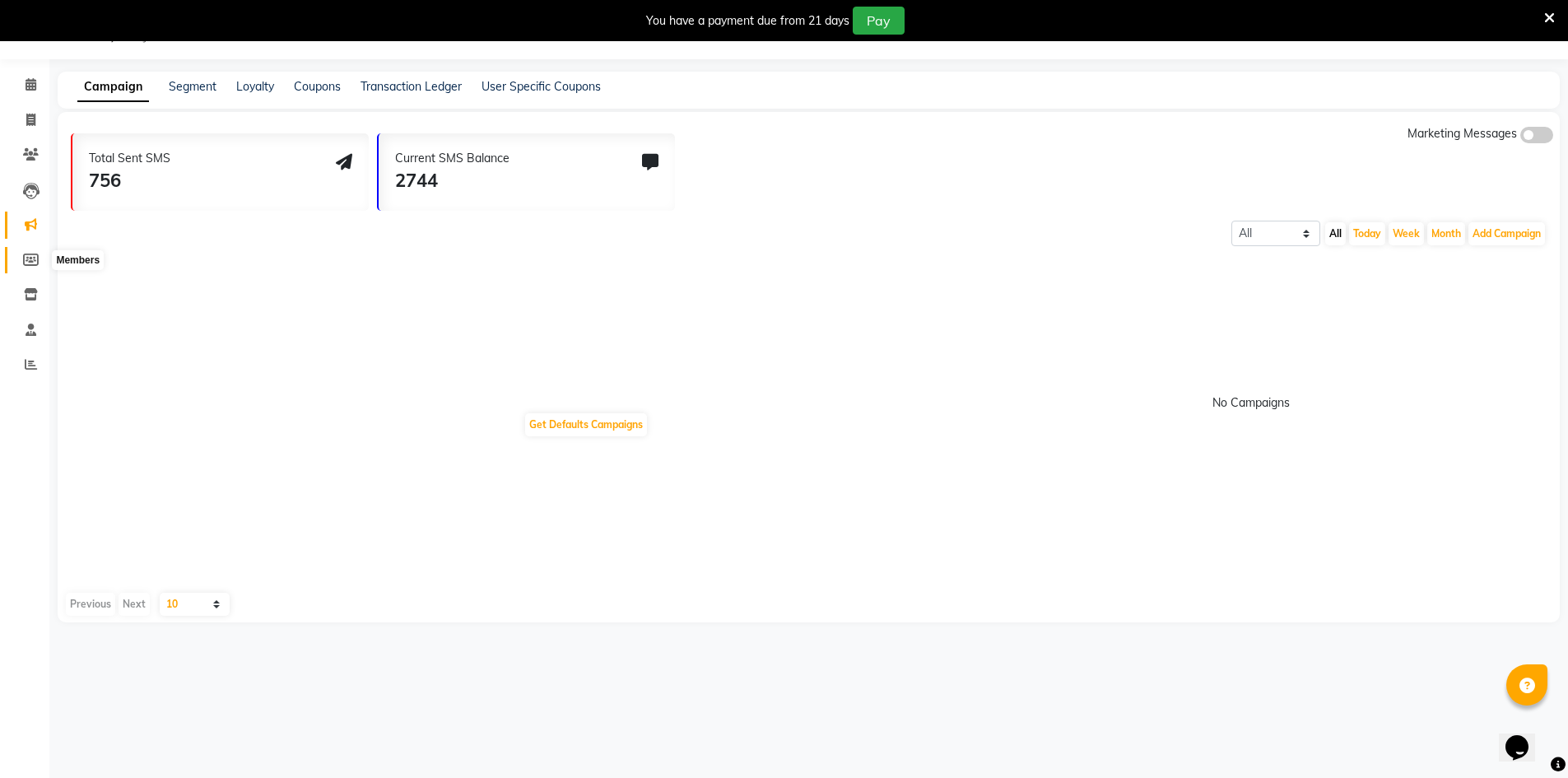
click at [31, 264] on icon at bounding box center [31, 259] width 16 height 13
select select
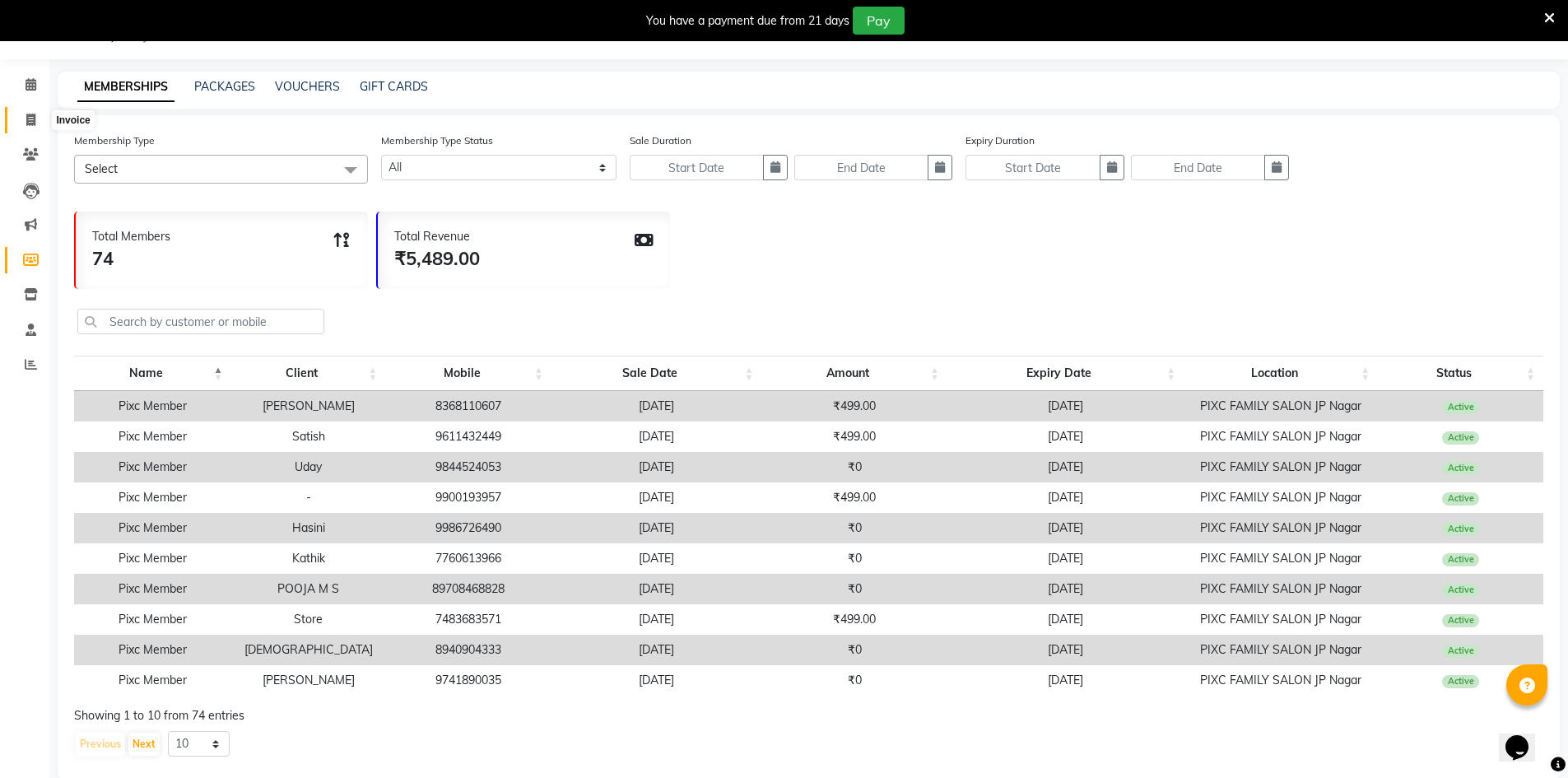
click at [40, 115] on span at bounding box center [31, 120] width 29 height 19
select select "8432"
select select "service"
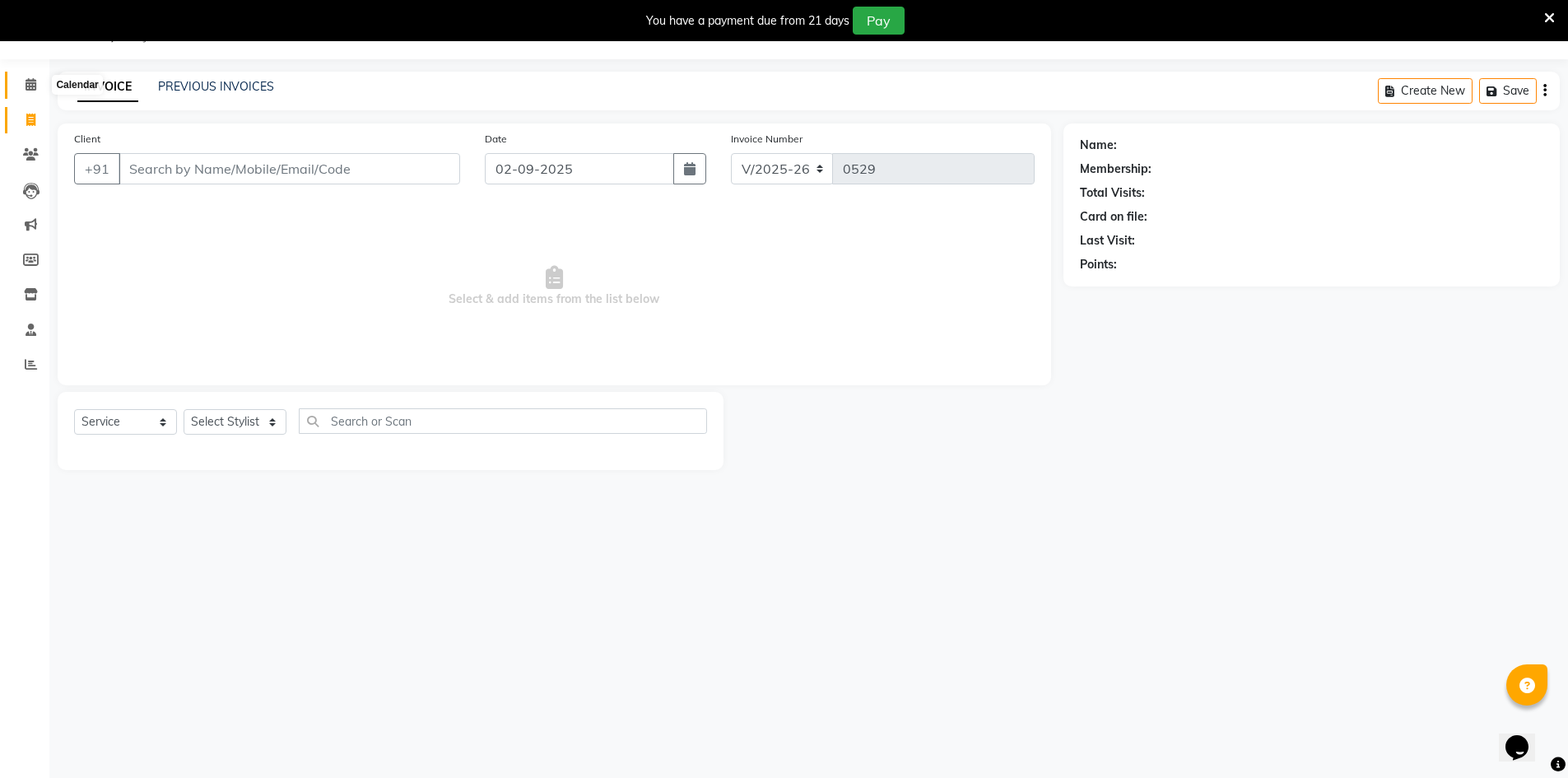
click at [25, 83] on icon at bounding box center [30, 84] width 11 height 13
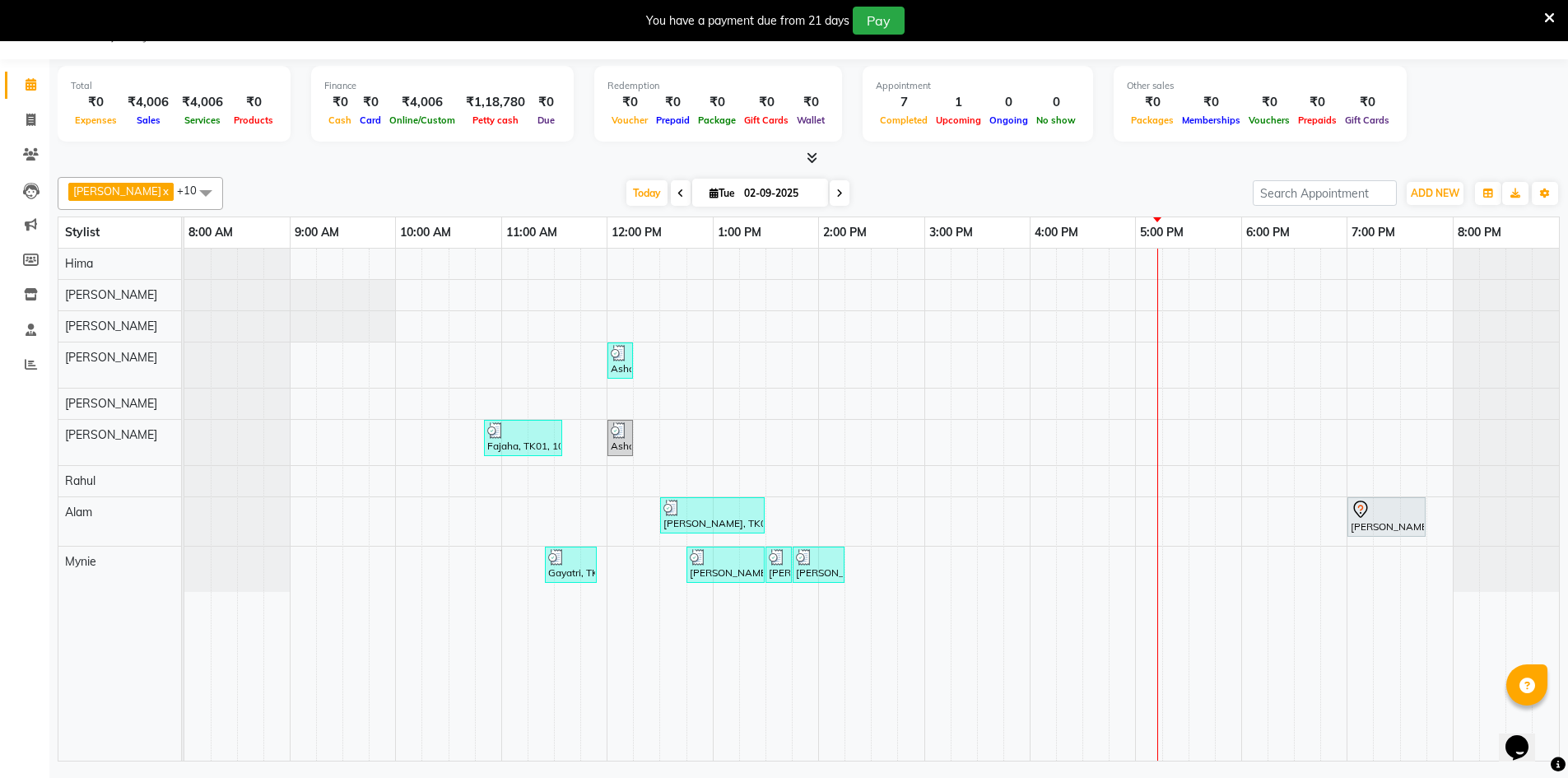
click at [648, 193] on div "[DATE] [DATE]" at bounding box center [738, 193] width 227 height 24
click at [32, 124] on icon at bounding box center [30, 120] width 9 height 13
select select "8432"
select select "service"
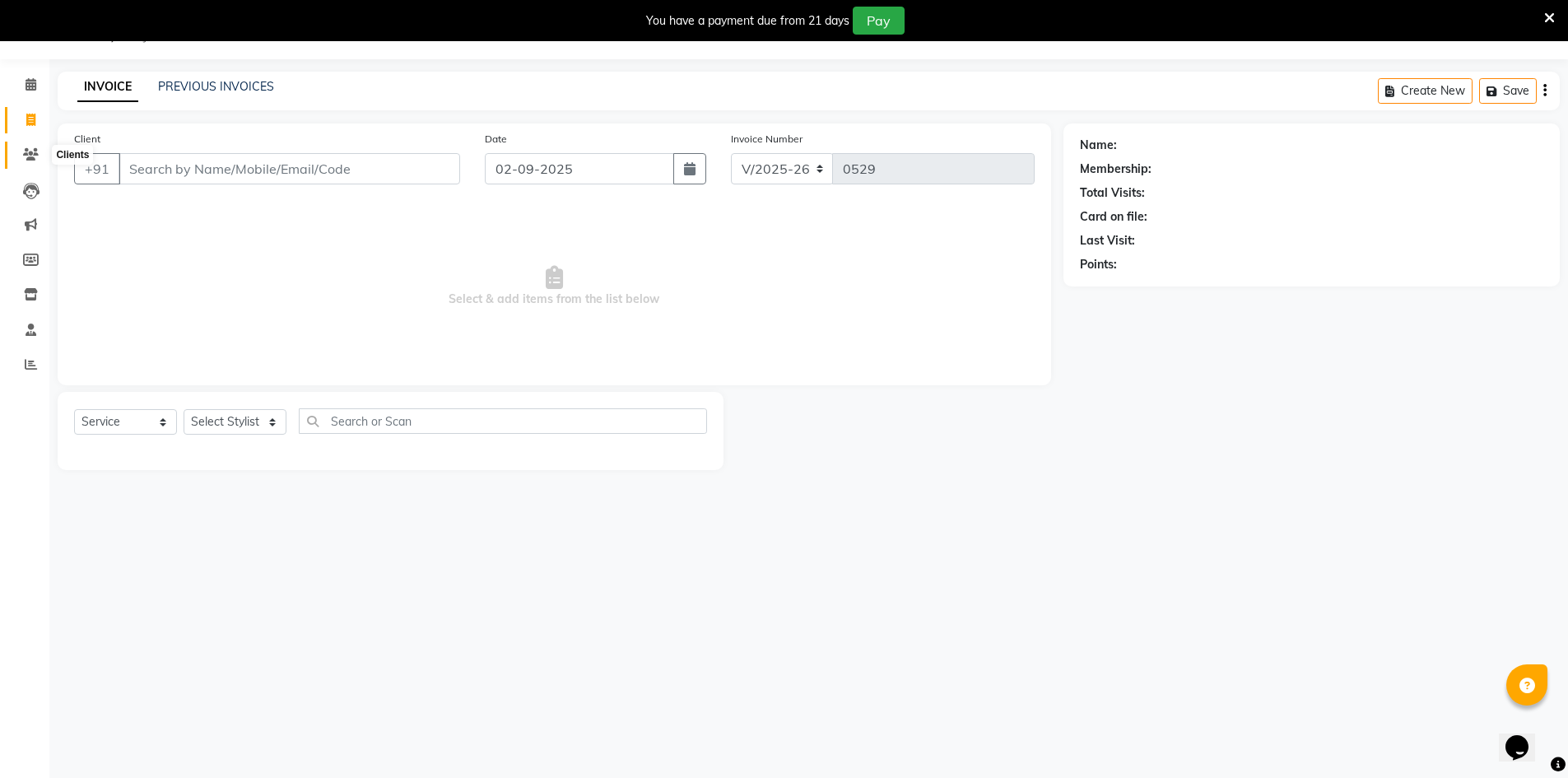
click at [30, 147] on span at bounding box center [31, 155] width 29 height 19
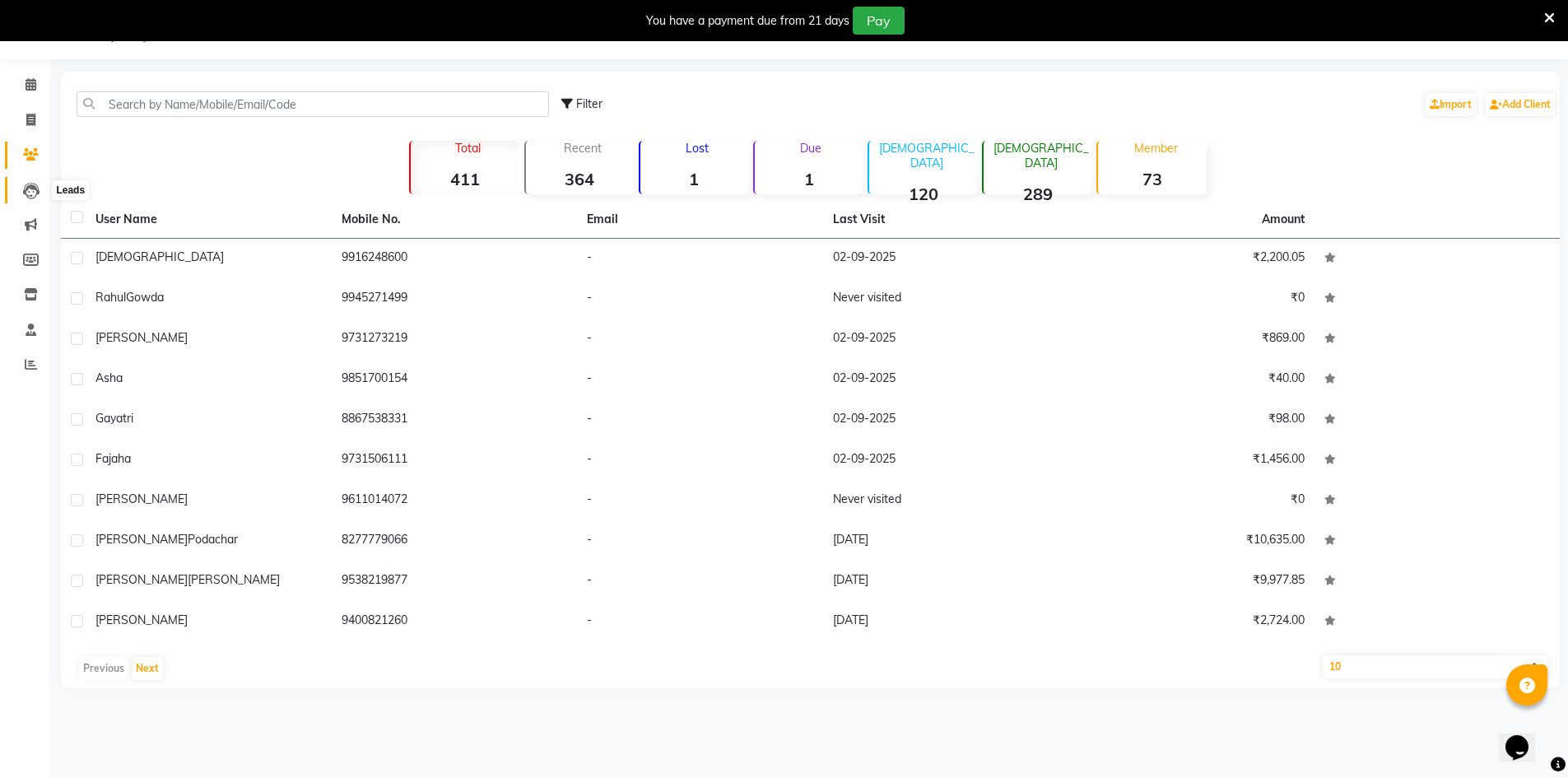
click at [22, 181] on span at bounding box center [31, 190] width 29 height 19
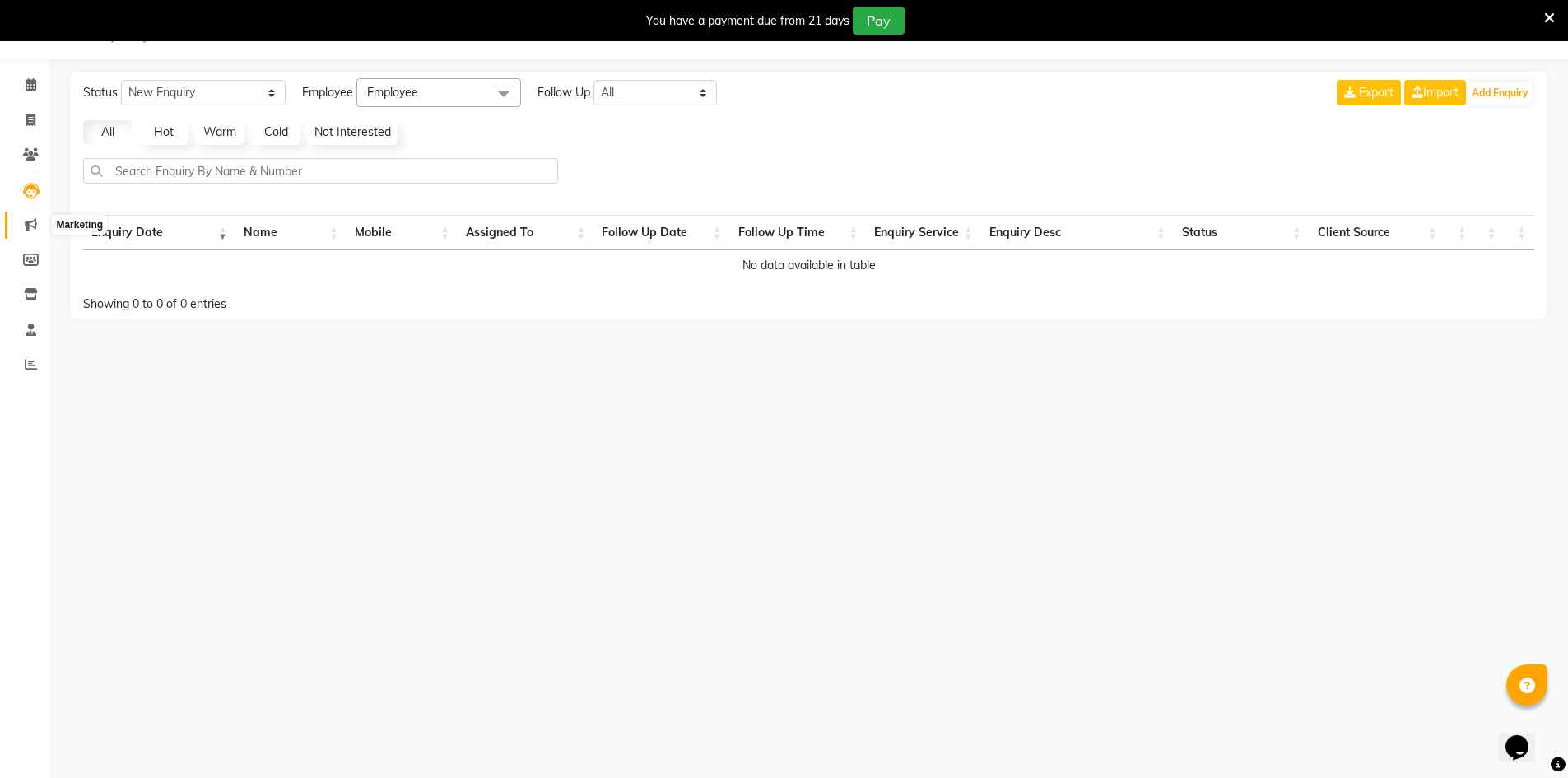
click at [29, 223] on icon at bounding box center [30, 224] width 13 height 13
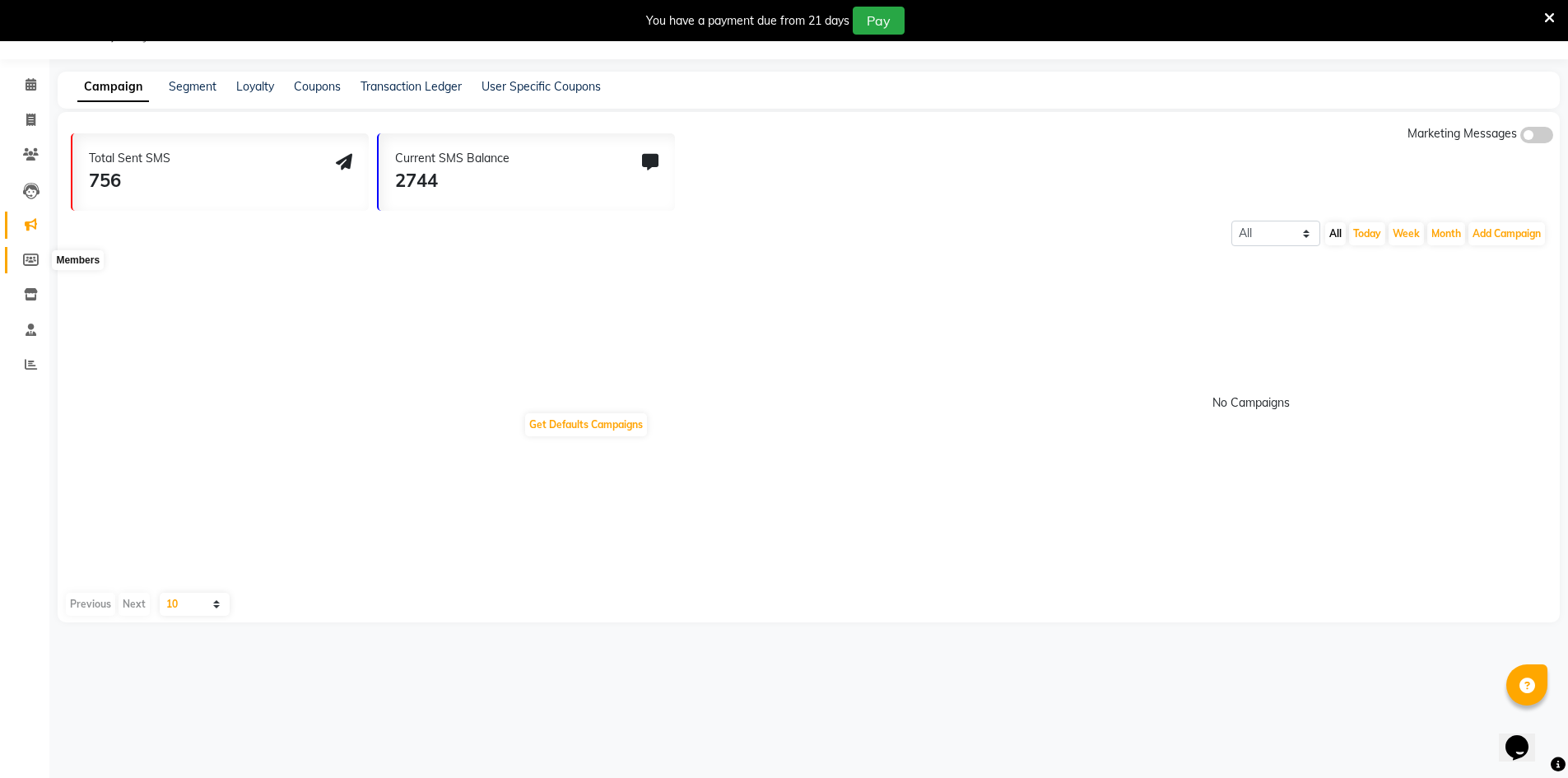
click at [32, 264] on icon at bounding box center [31, 259] width 16 height 13
select select
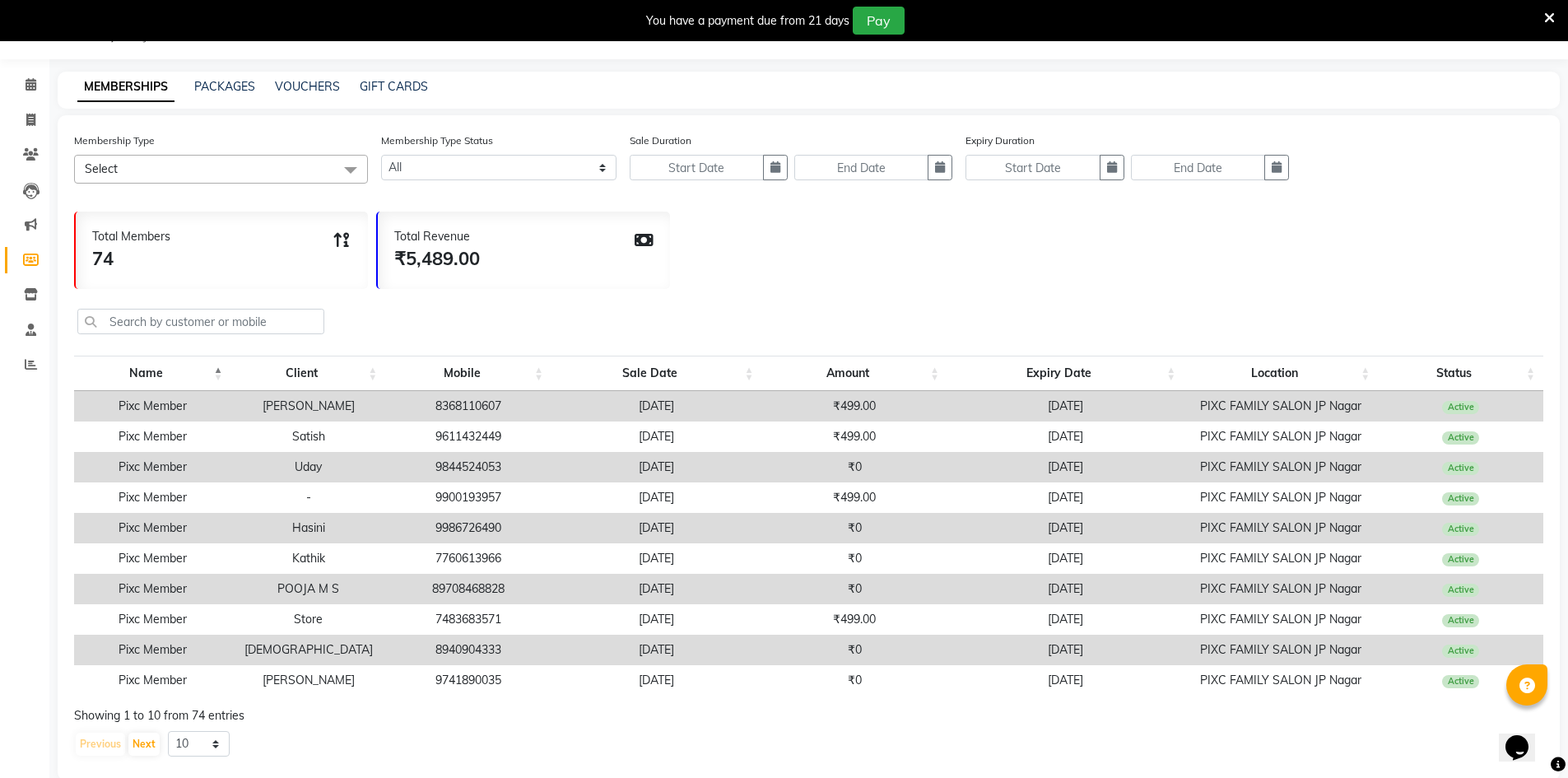
scroll to position [81, 0]
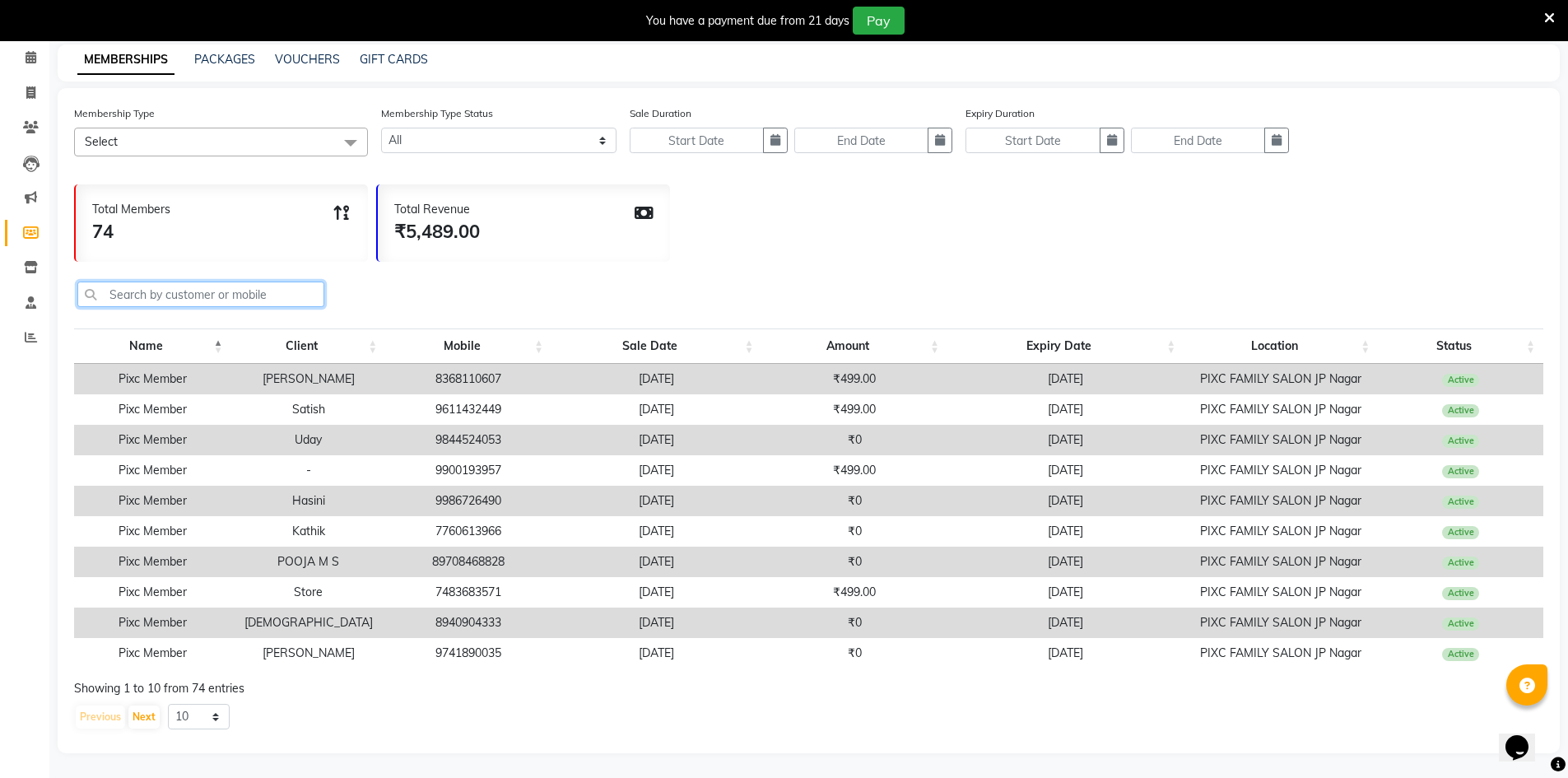
click at [208, 289] on input "text" at bounding box center [201, 294] width 247 height 25
click at [34, 261] on icon at bounding box center [31, 267] width 14 height 13
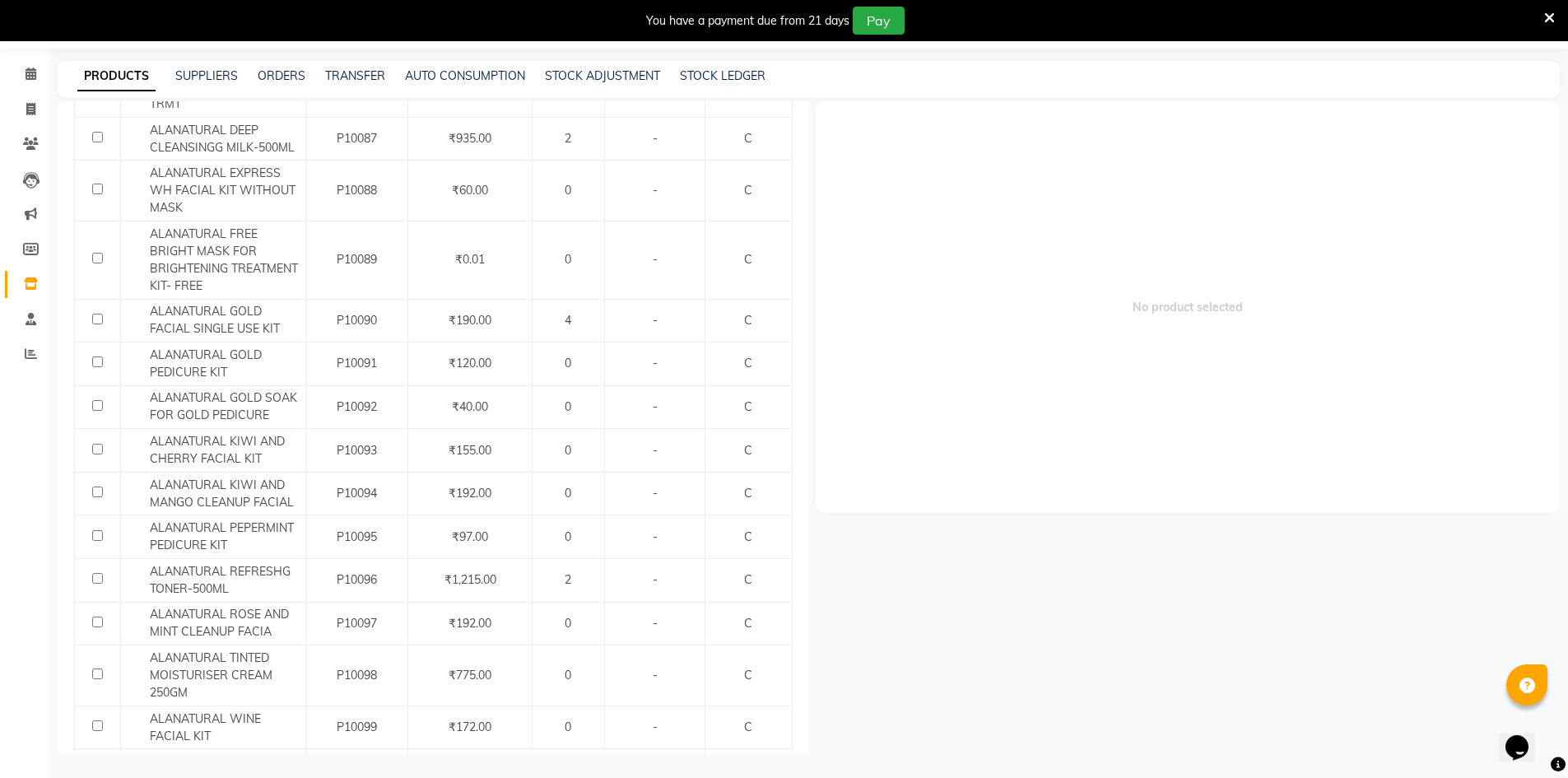
scroll to position [1317, 0]
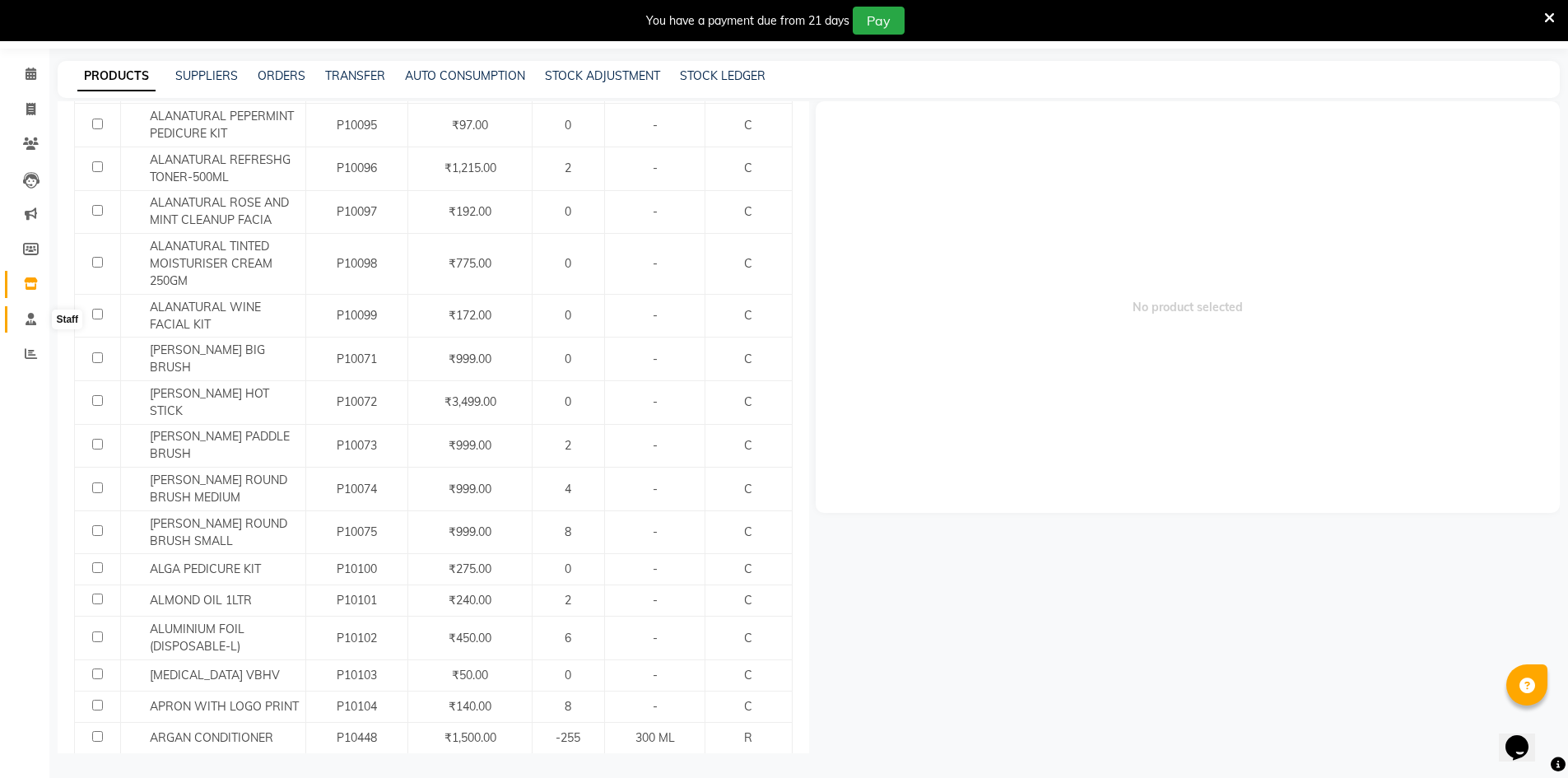
click at [39, 317] on span at bounding box center [31, 319] width 29 height 19
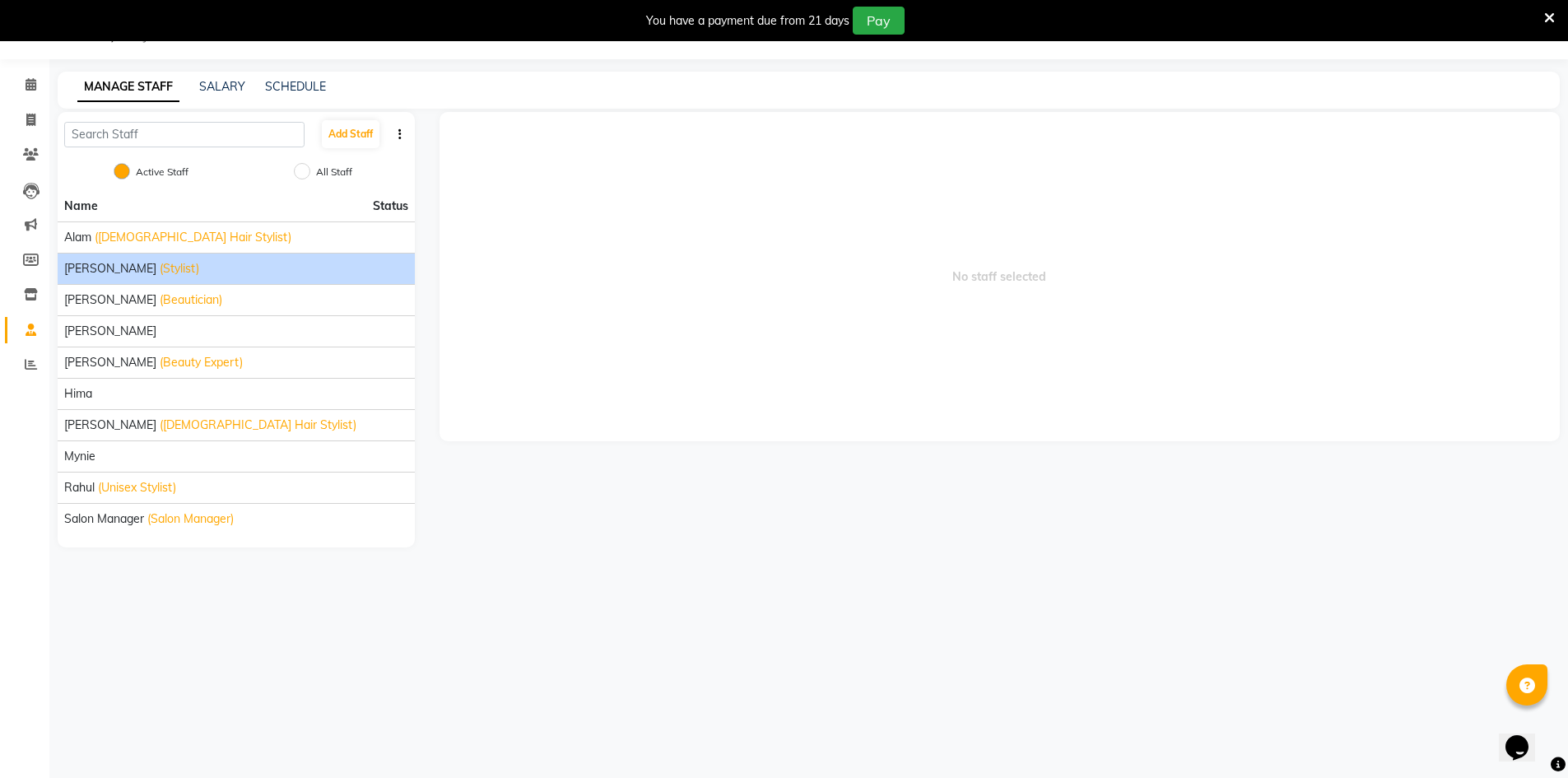
click at [239, 266] on div "[PERSON_NAME] (Stylist)" at bounding box center [236, 269] width 344 height 18
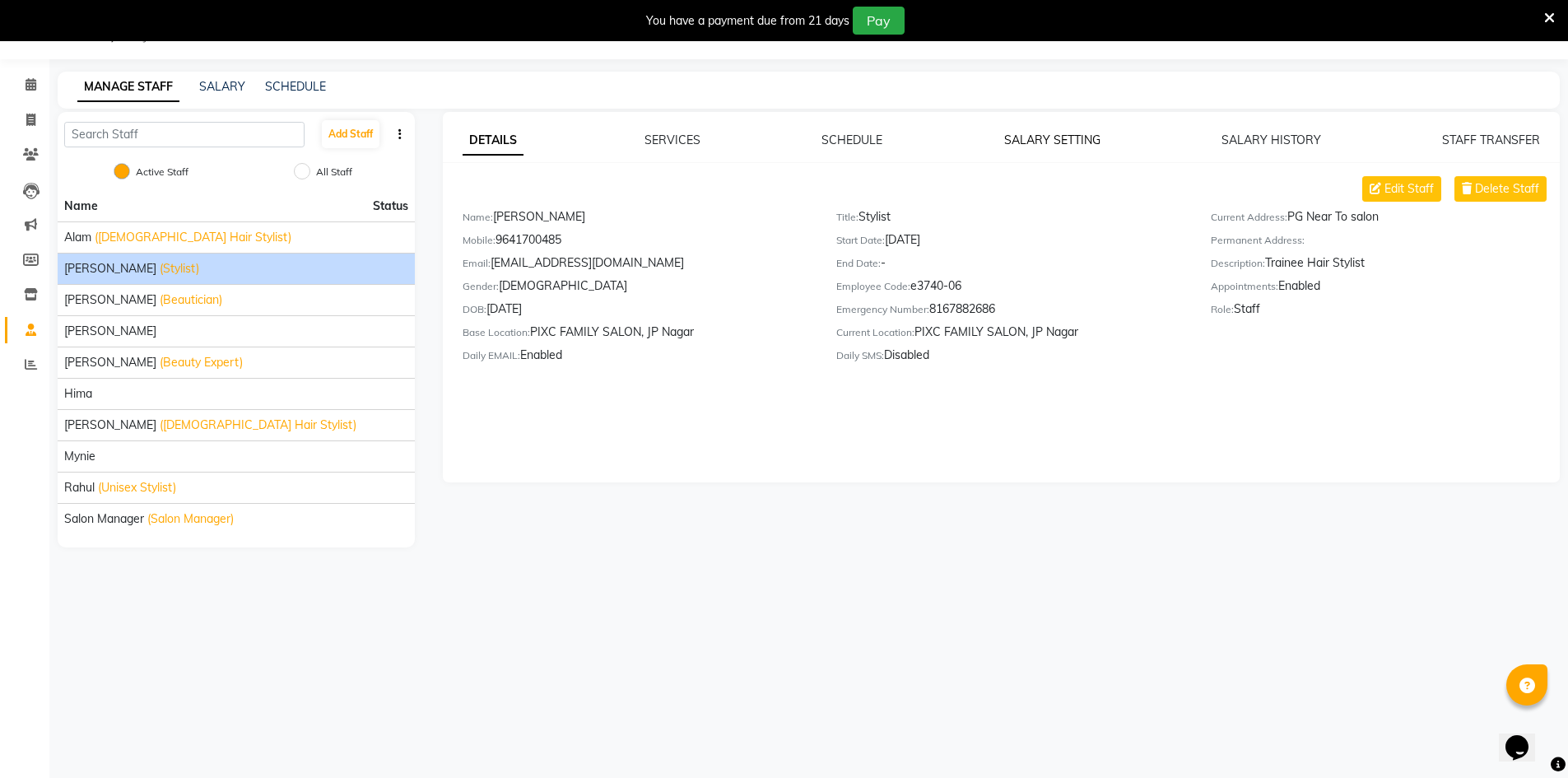
click at [1052, 134] on link "SALARY SETTING" at bounding box center [1051, 139] width 96 height 15
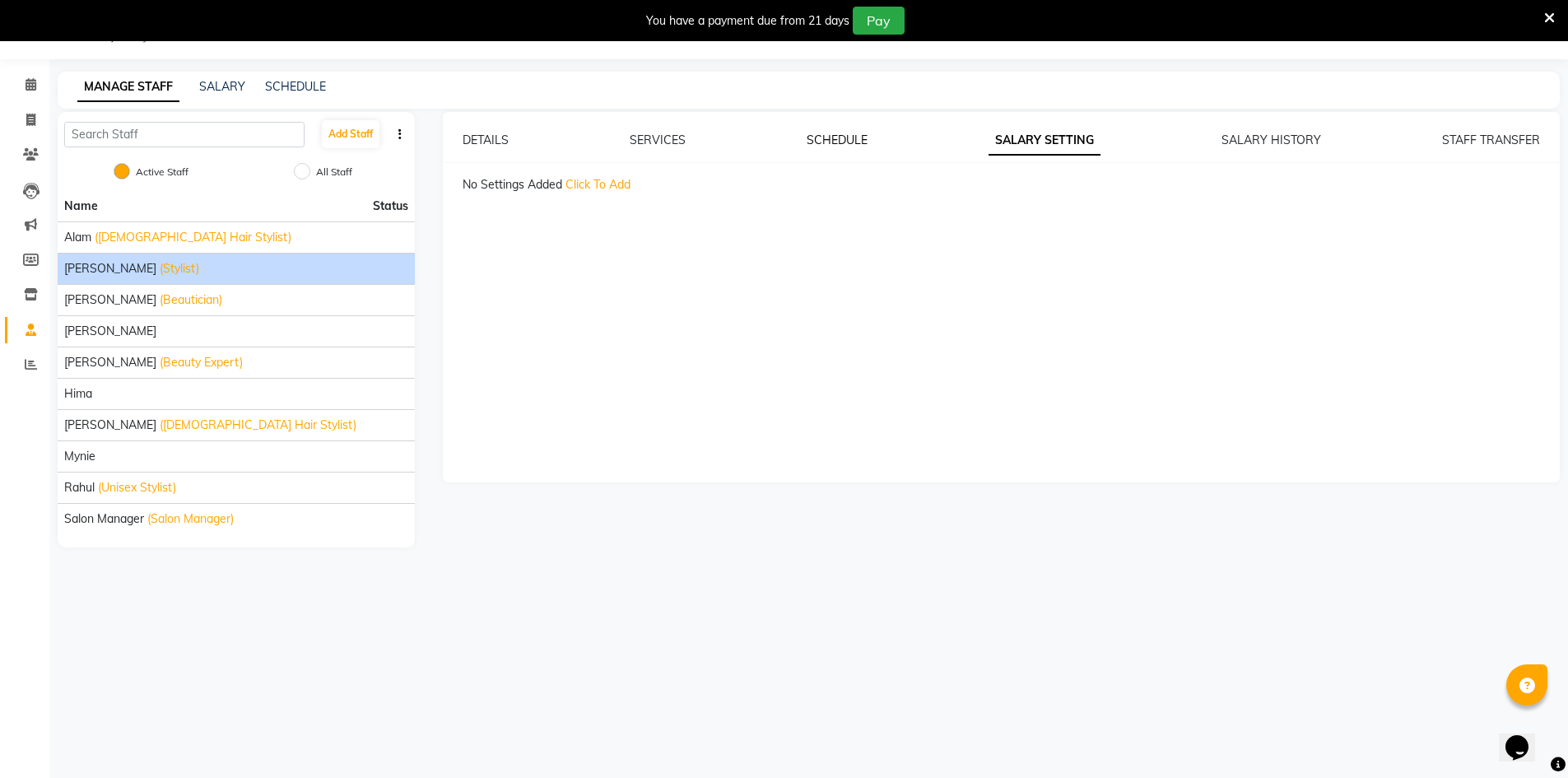
click at [825, 138] on link "SCHEDULE" at bounding box center [837, 139] width 61 height 15
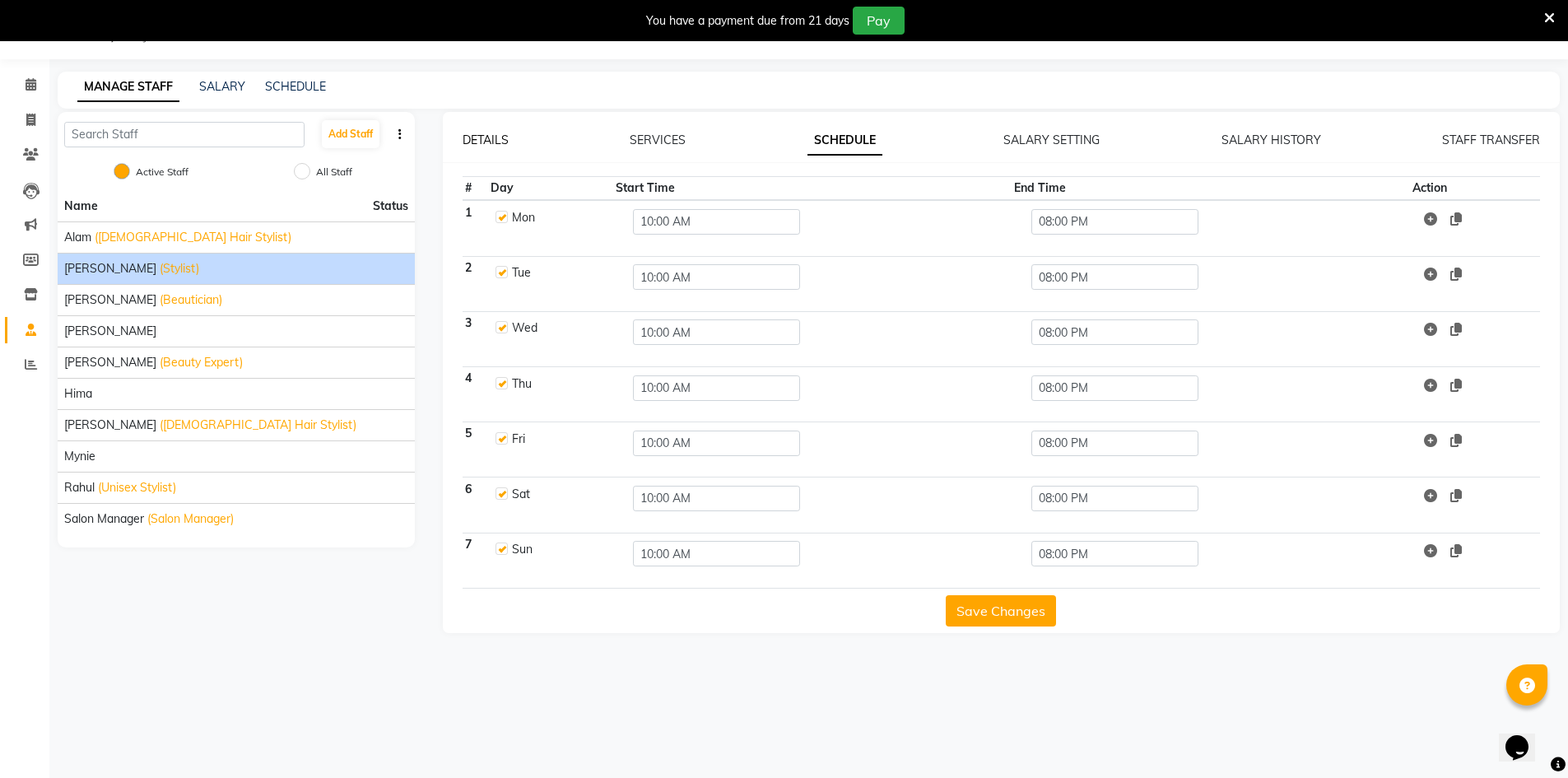
click at [492, 144] on link "DETAILS" at bounding box center [485, 139] width 46 height 15
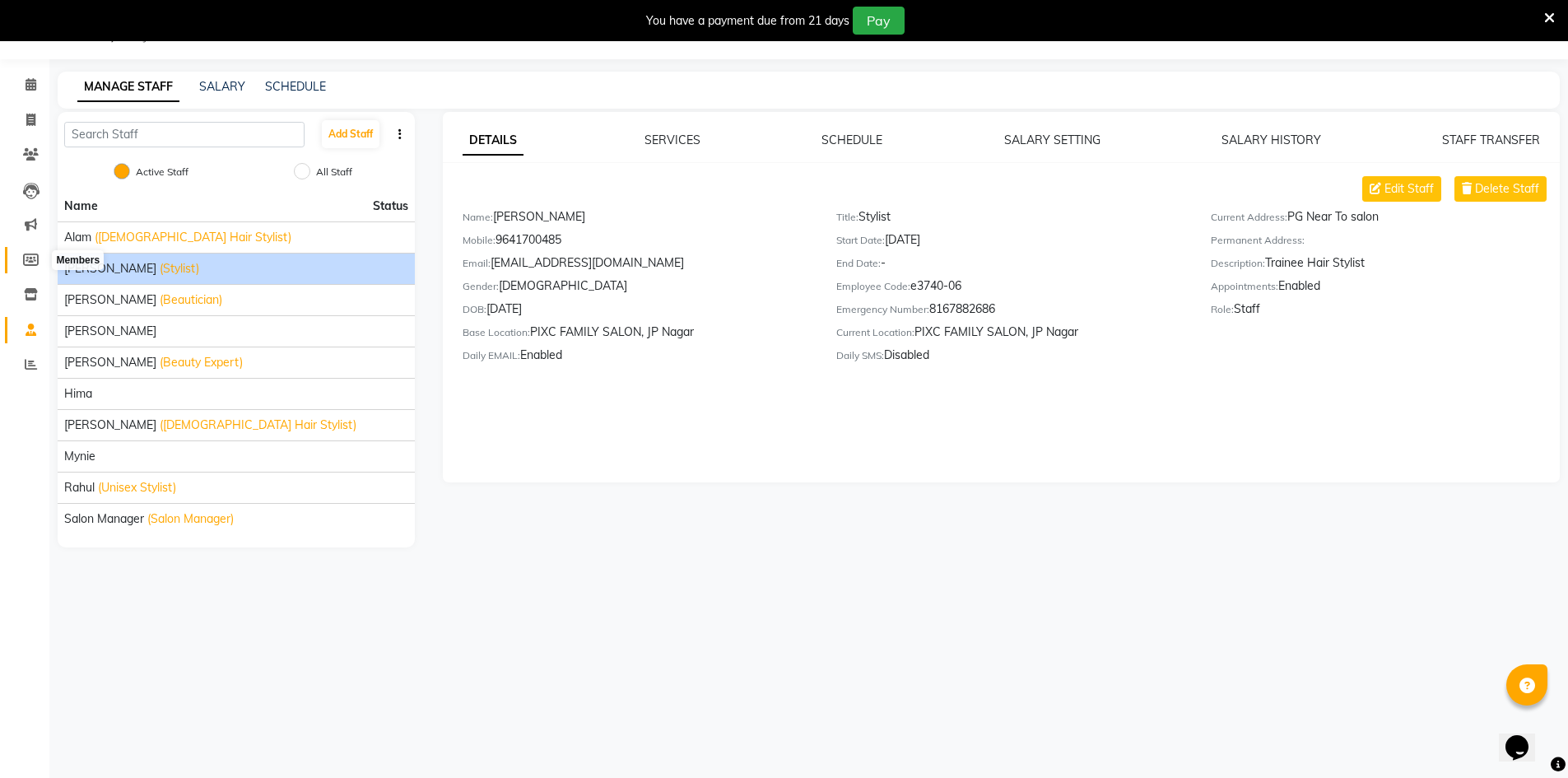
click at [27, 262] on icon at bounding box center [31, 259] width 16 height 13
select select
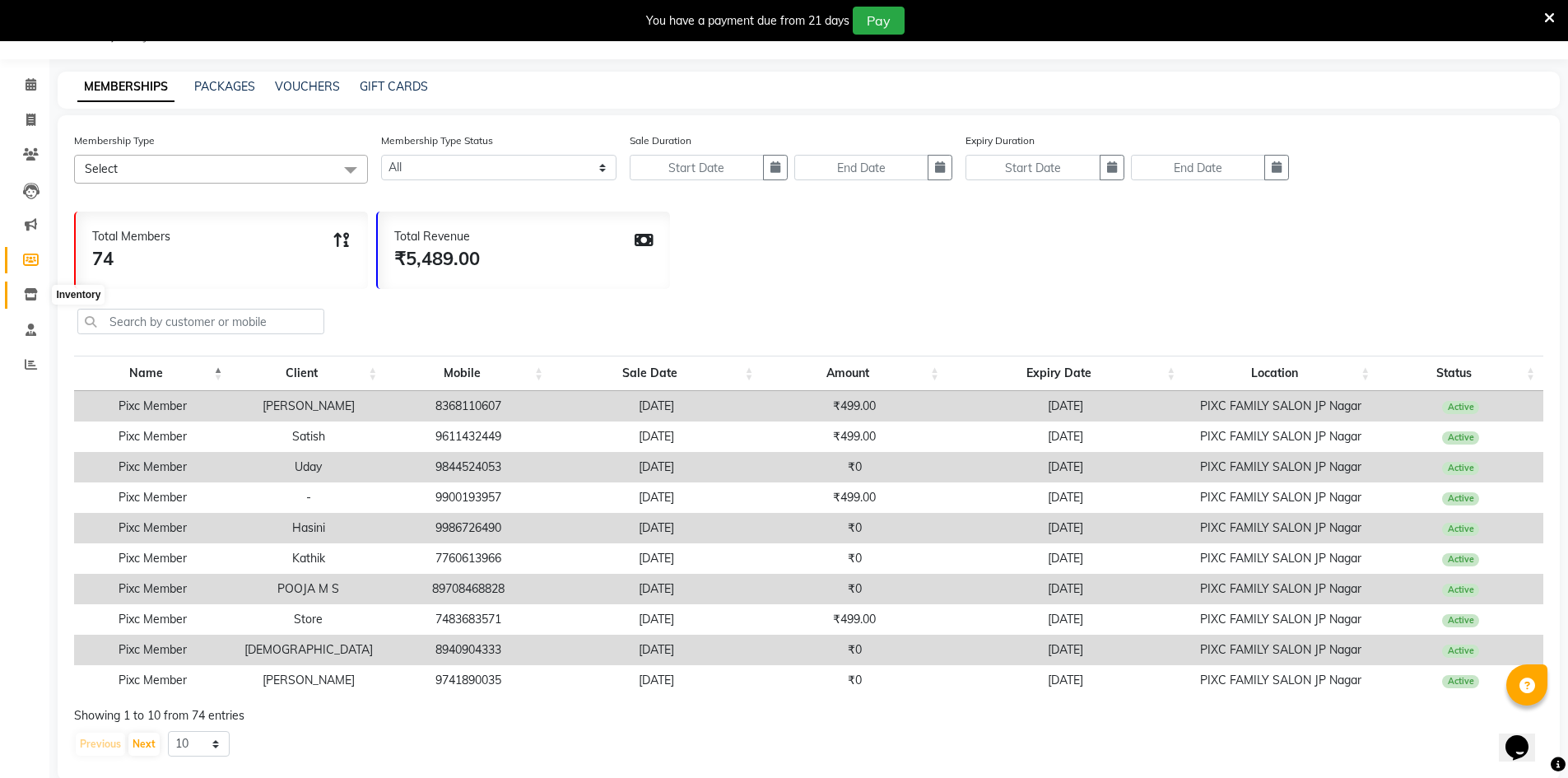
click at [23, 292] on span at bounding box center [31, 294] width 29 height 19
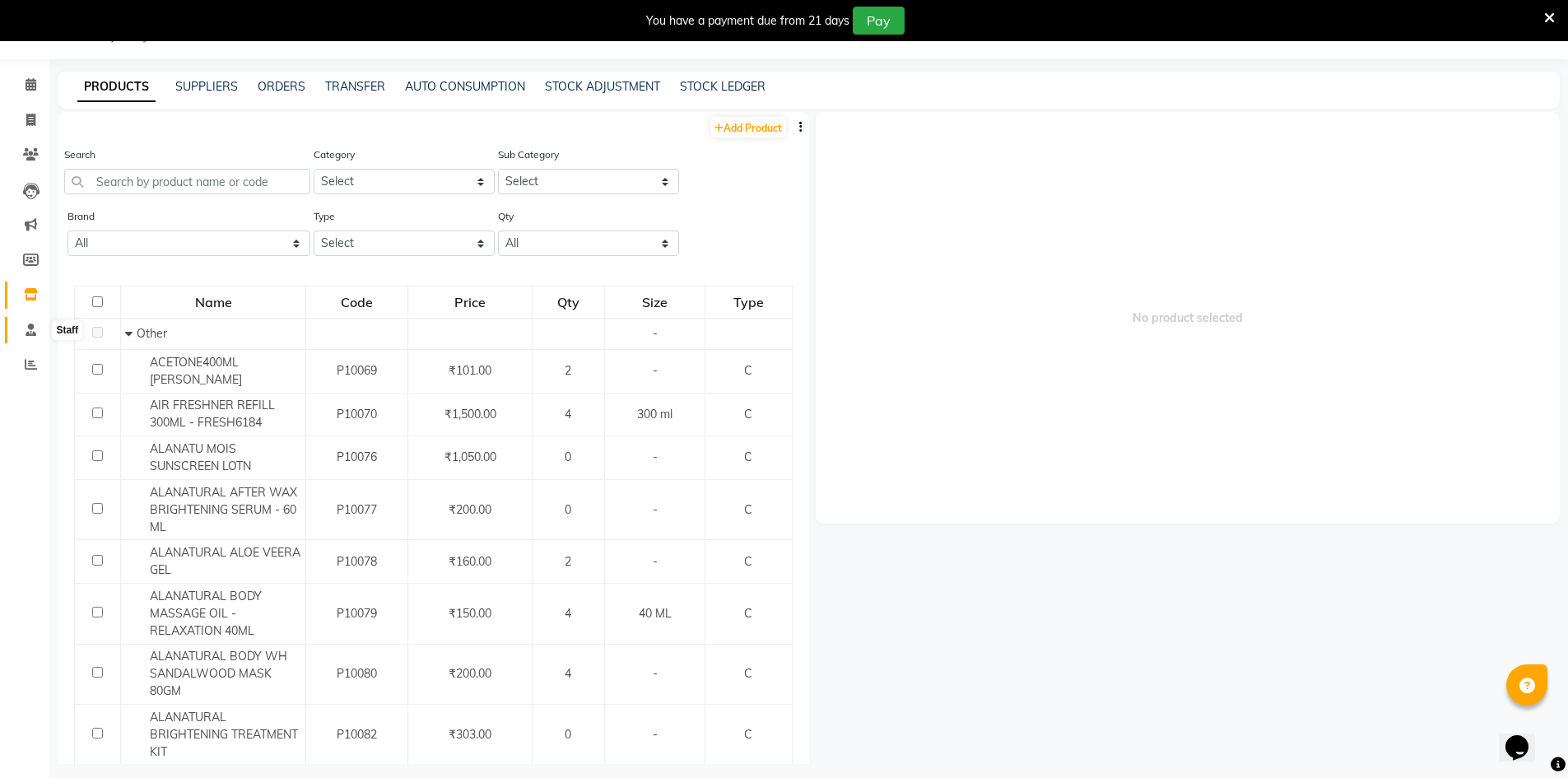
click at [27, 326] on icon at bounding box center [30, 329] width 11 height 13
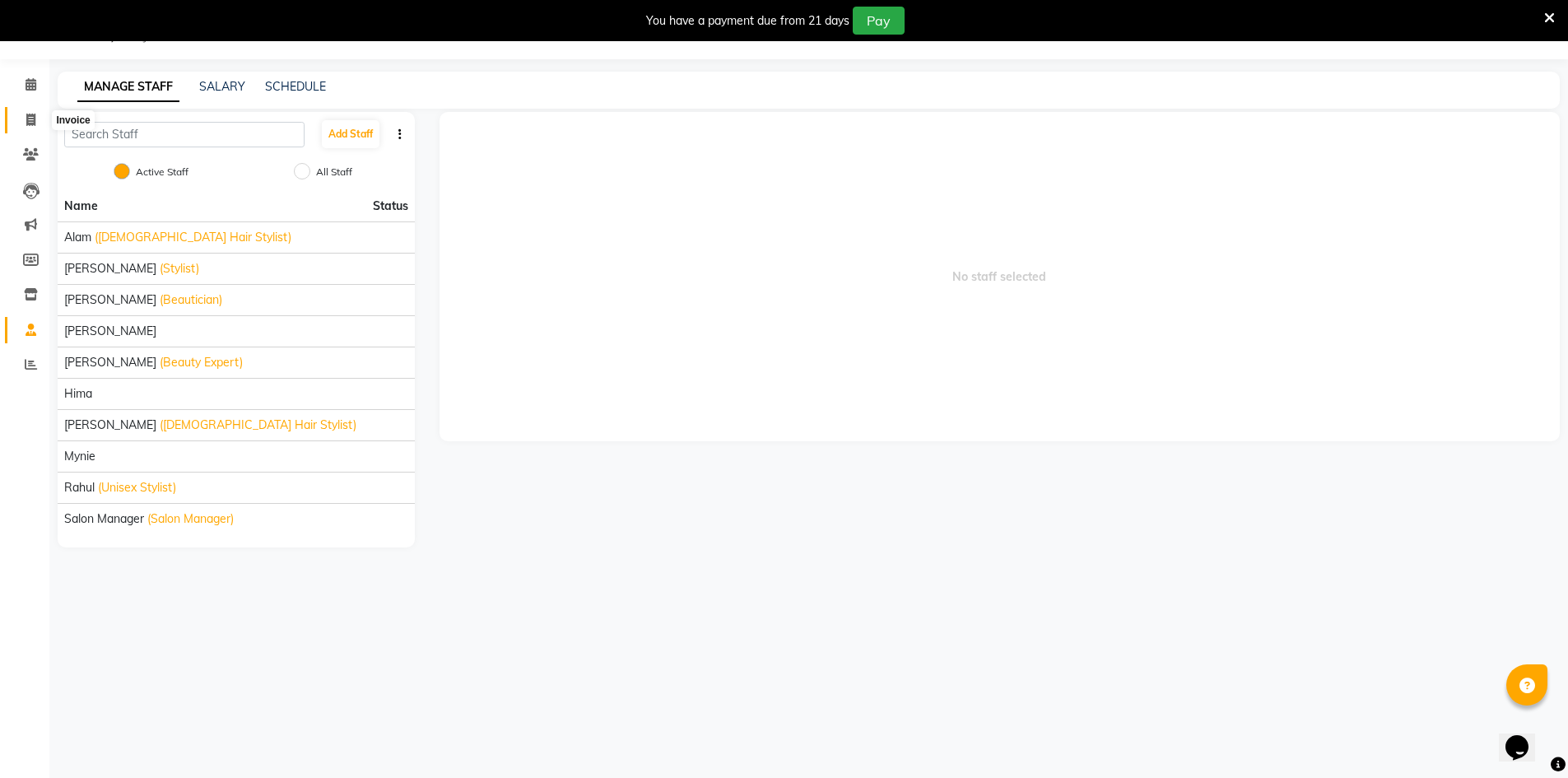
click at [36, 124] on span at bounding box center [31, 120] width 29 height 19
select select "8432"
select select "service"
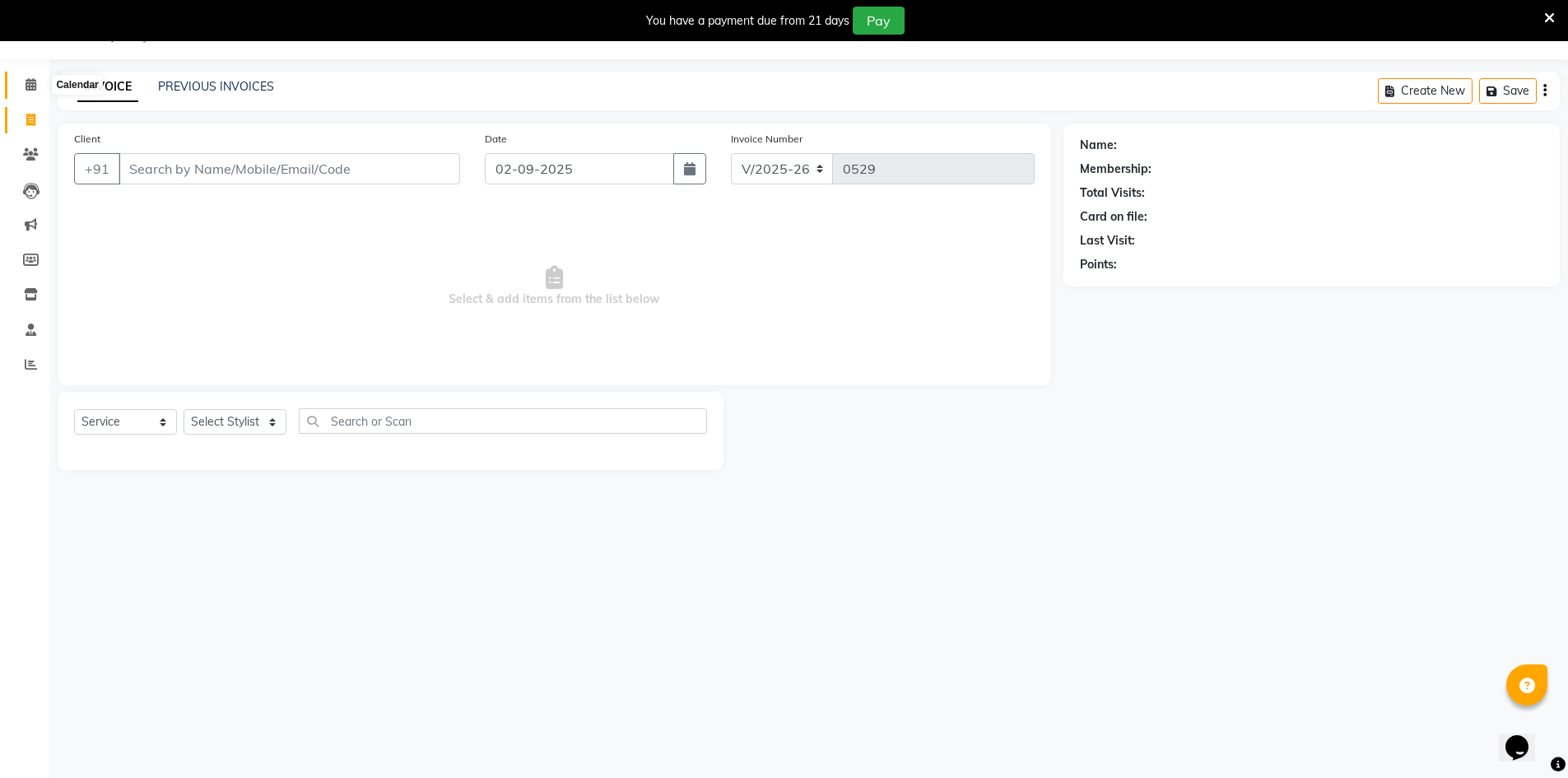
click at [34, 84] on icon at bounding box center [30, 84] width 11 height 13
